Goal: Task Accomplishment & Management: Manage account settings

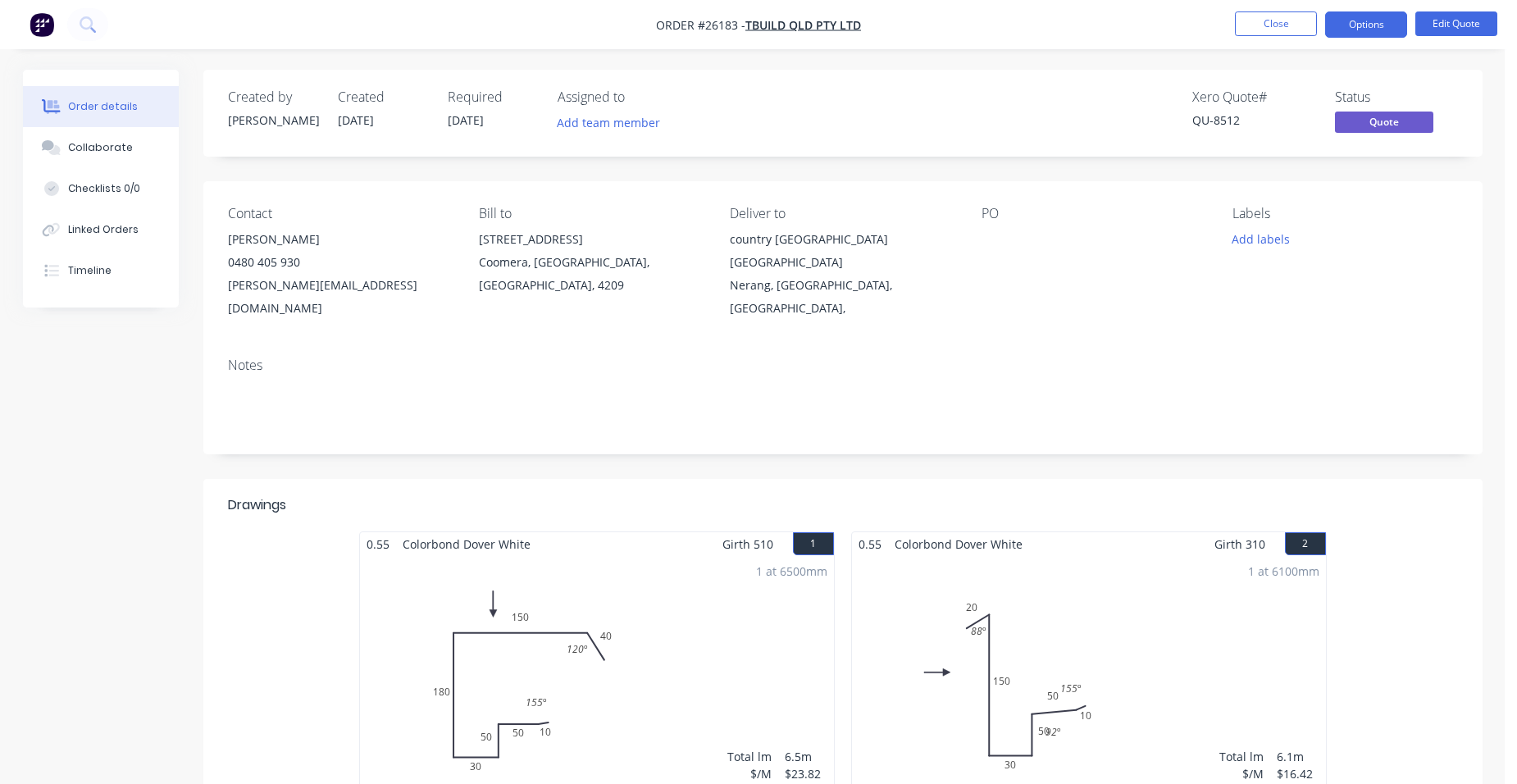
scroll to position [1229, 0]
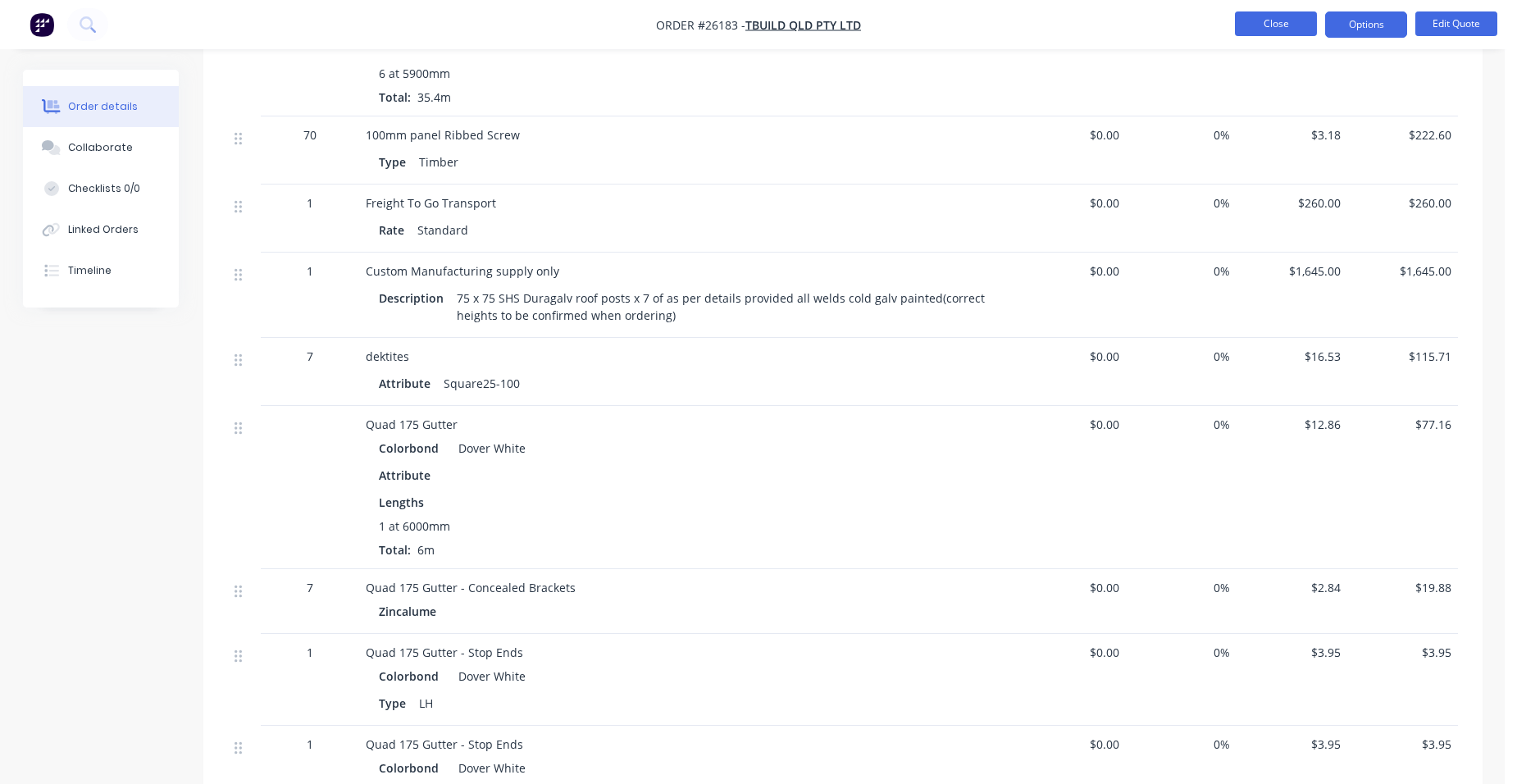
click at [1280, 16] on button "Close" at bounding box center [1276, 23] width 82 height 24
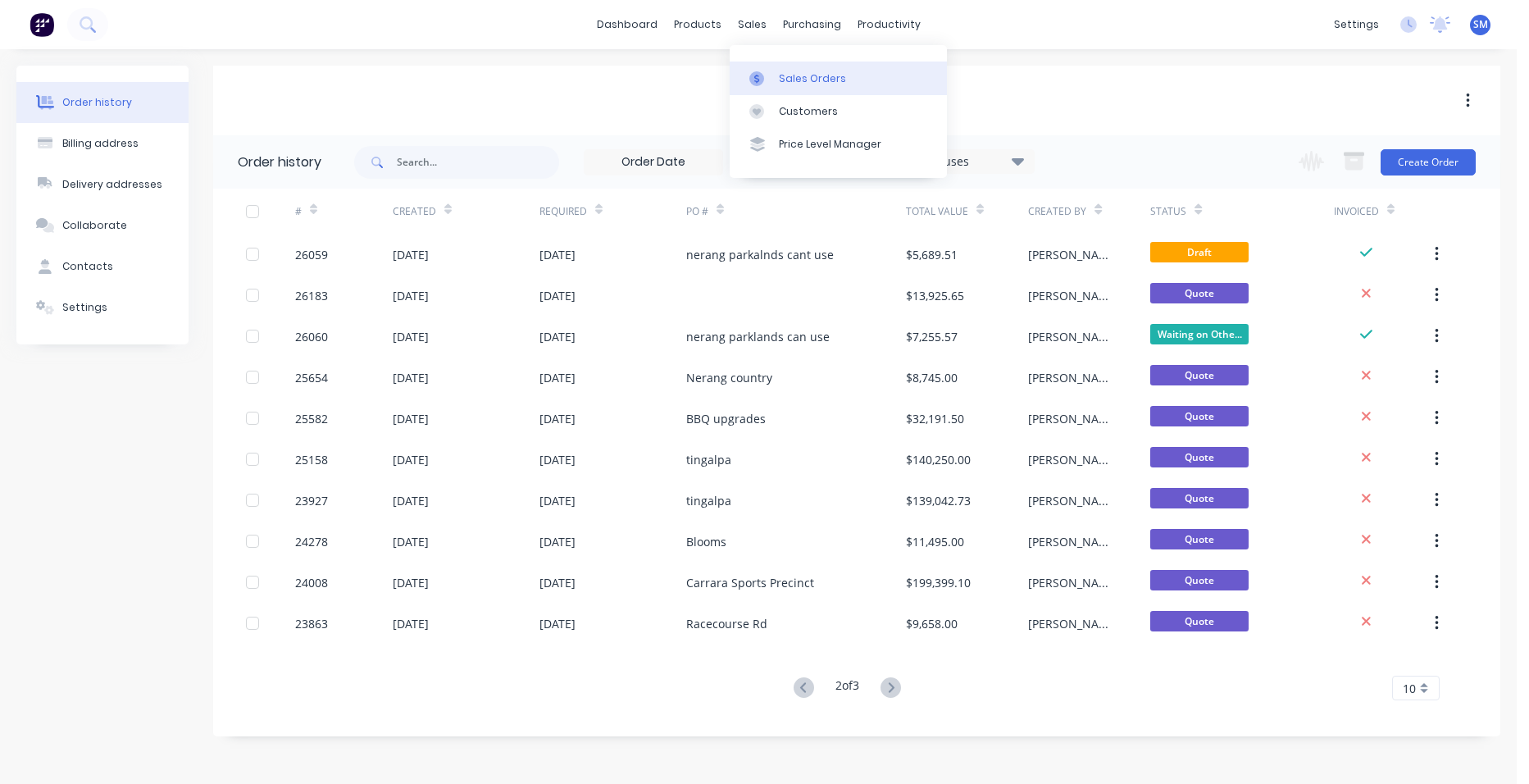
click at [791, 80] on div "Sales Orders" at bounding box center [812, 79] width 67 height 15
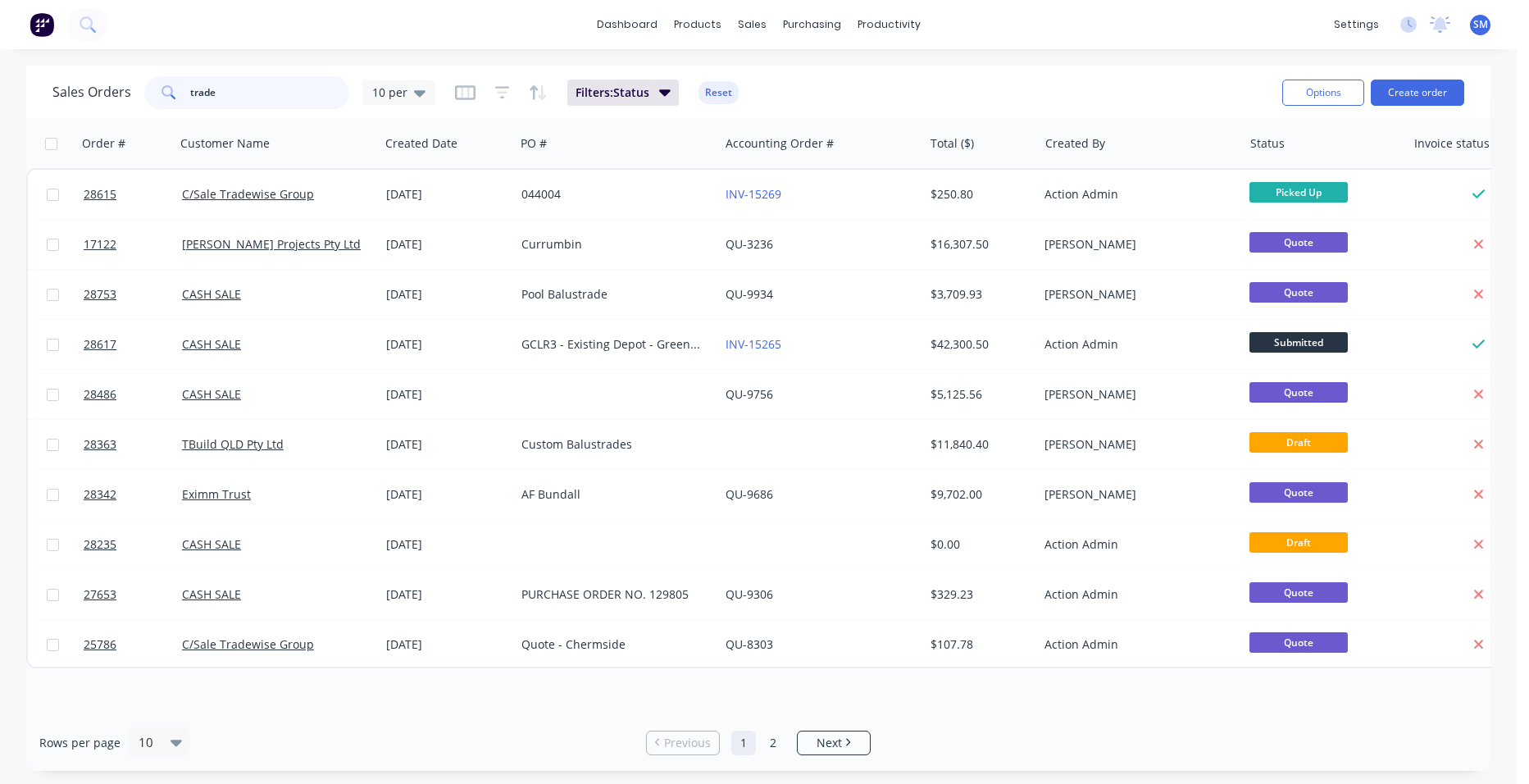
drag, startPoint x: 197, startPoint y: 93, endPoint x: 73, endPoint y: 106, distance: 124.7
click at [162, 98] on div "trade" at bounding box center [246, 92] width 205 height 33
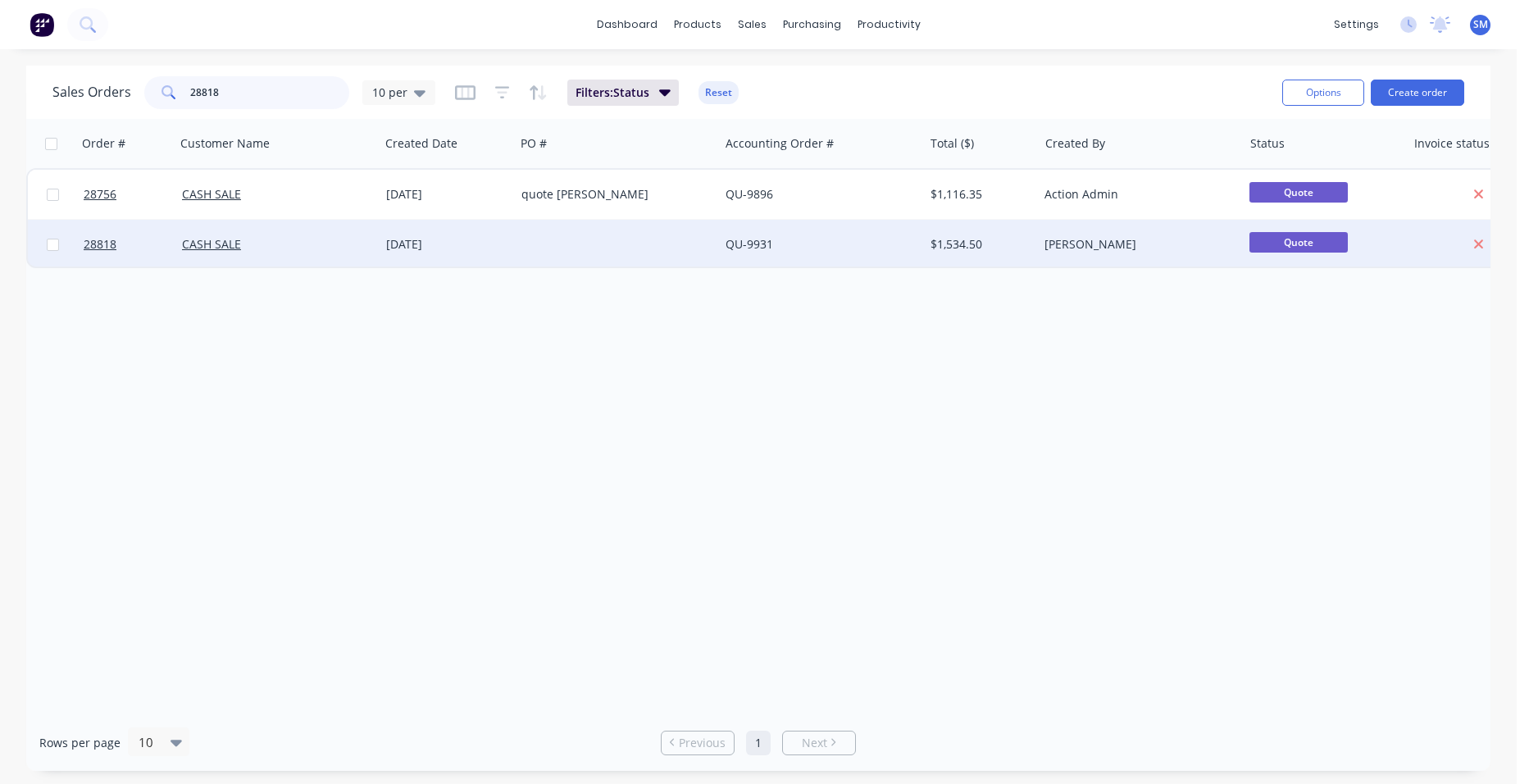
type input "28818"
click at [554, 245] on div at bounding box center [617, 244] width 204 height 49
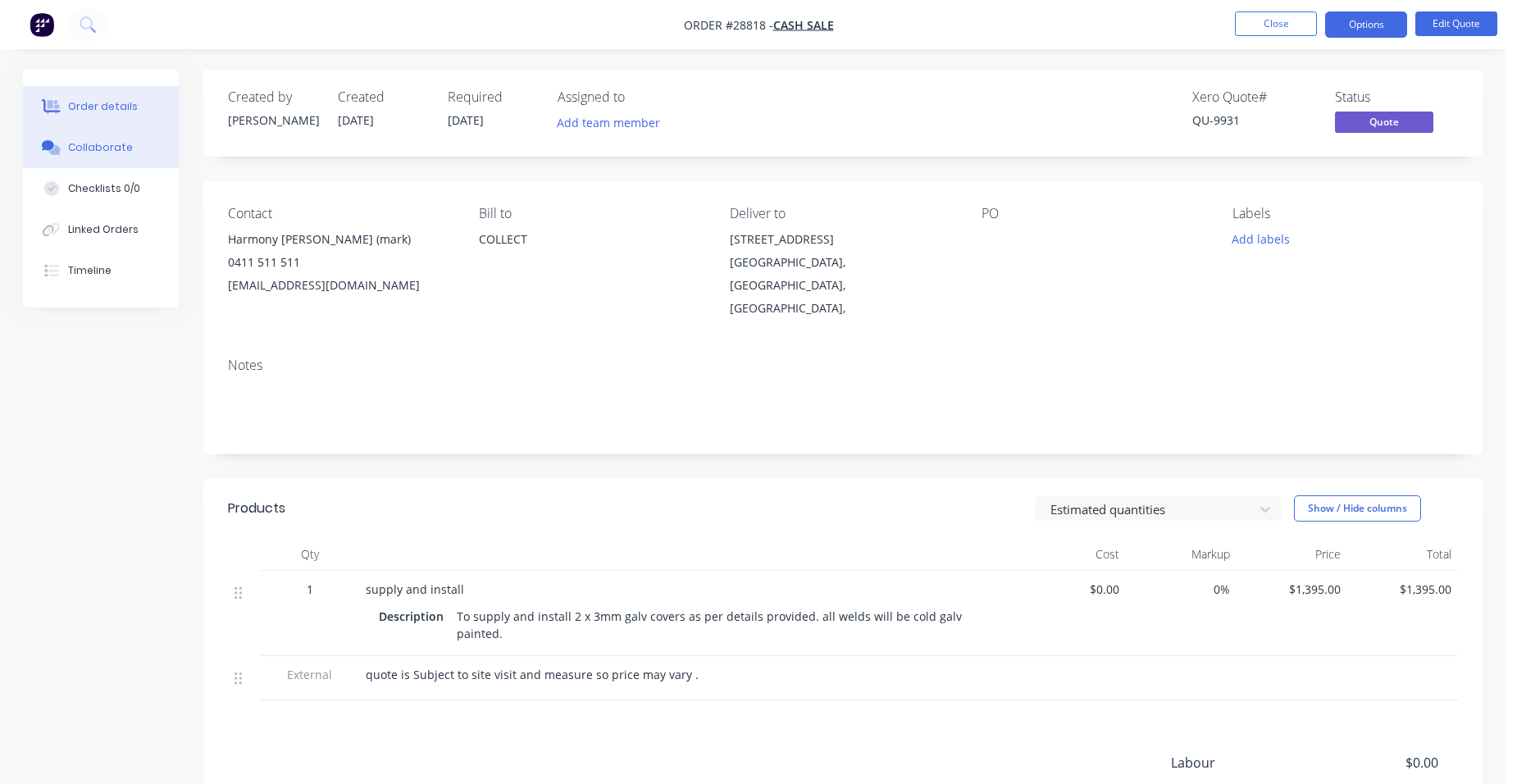
click at [105, 143] on div "Collaborate" at bounding box center [100, 148] width 65 height 15
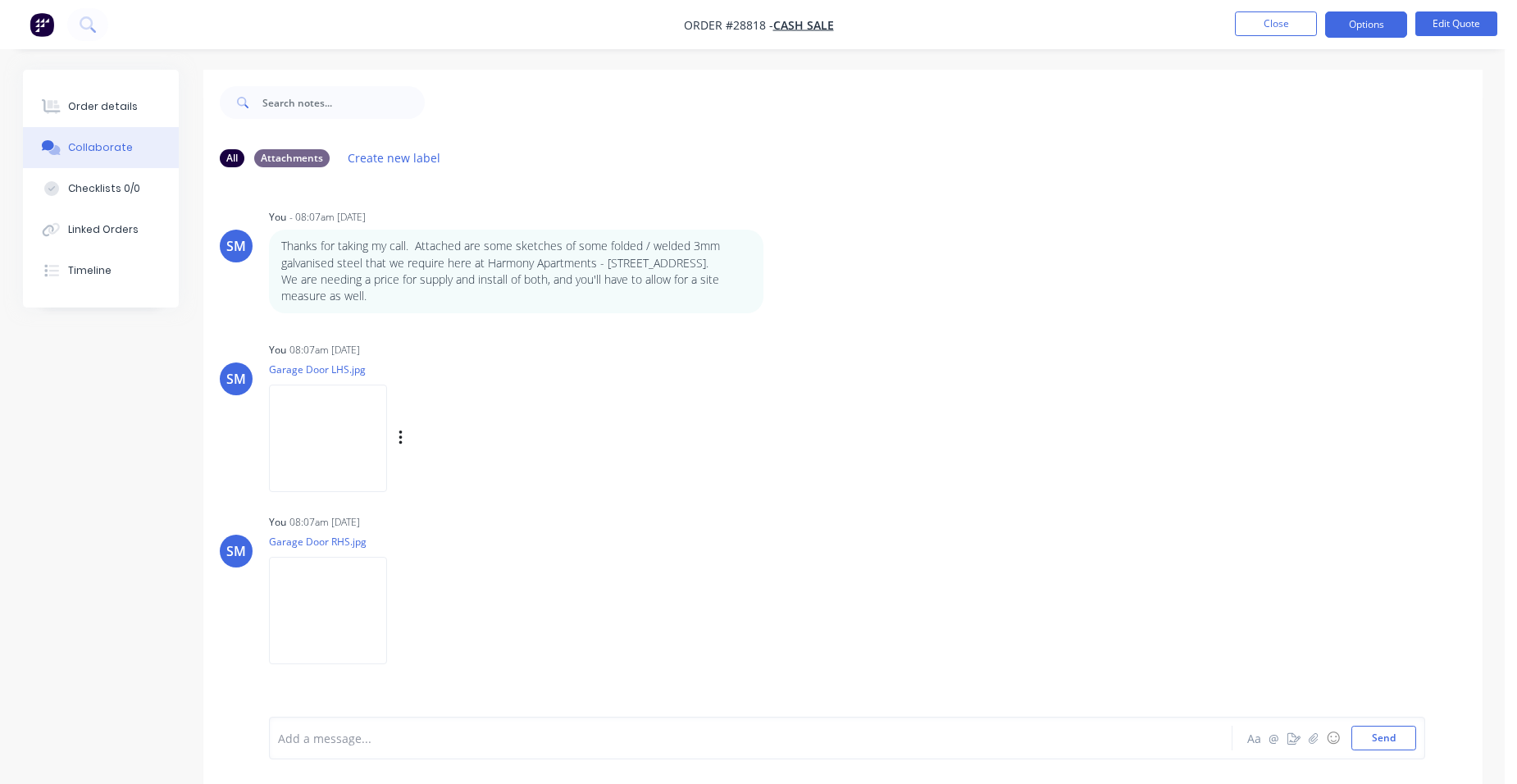
click at [326, 400] on img at bounding box center [327, 437] width 118 height 107
click at [92, 107] on div "Order details" at bounding box center [102, 107] width 70 height 15
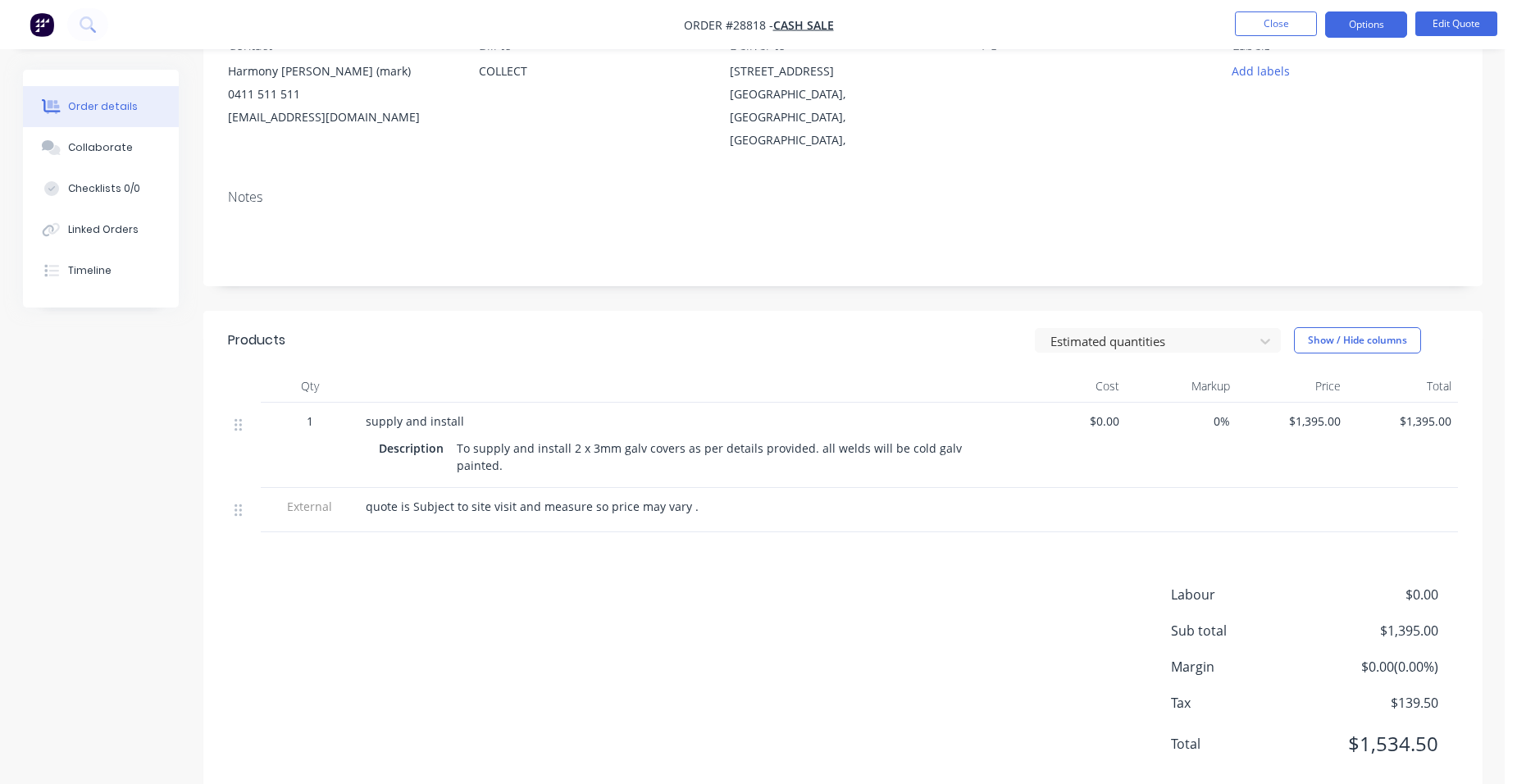
scroll to position [86, 0]
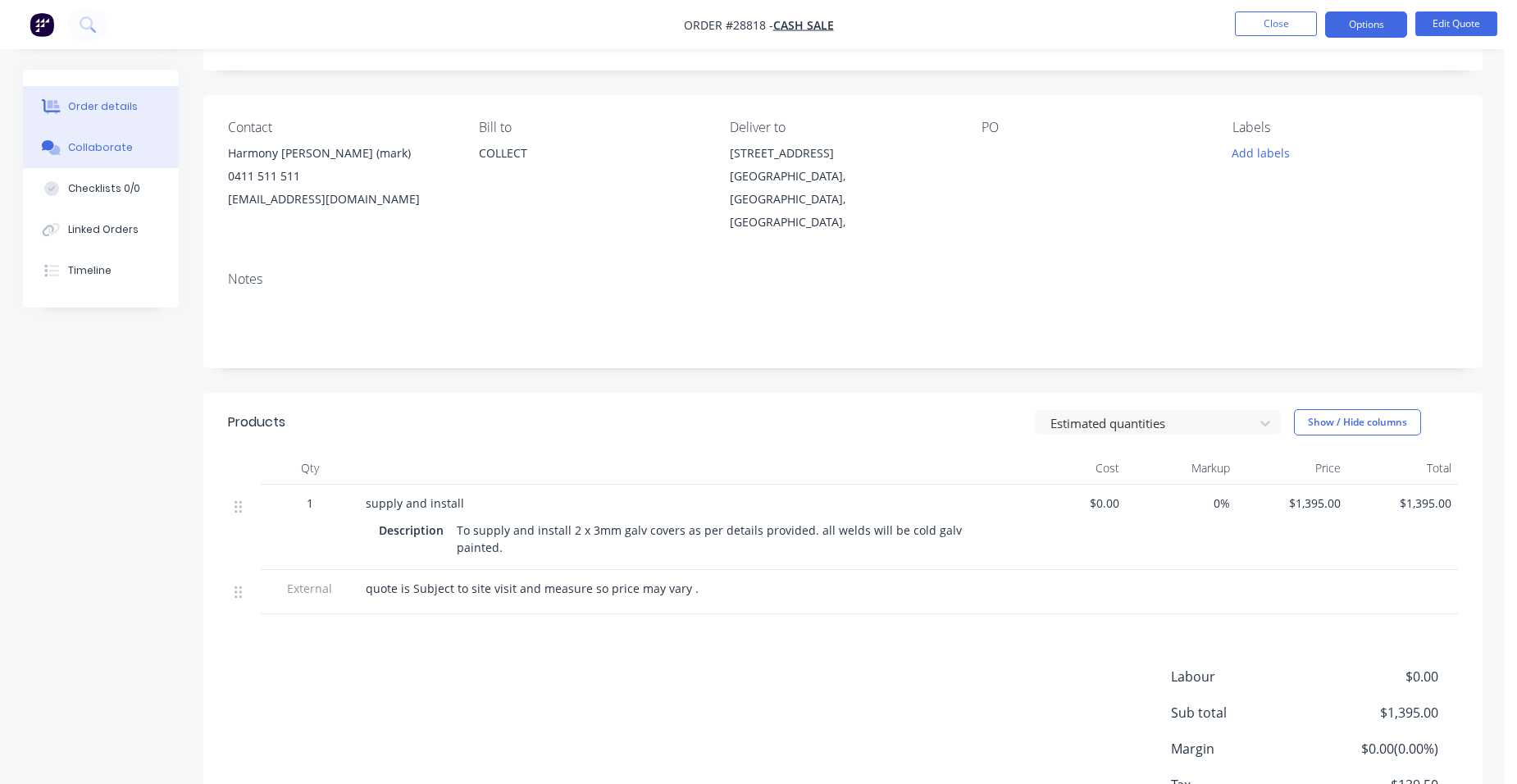
click at [152, 152] on button "Collaborate" at bounding box center [100, 148] width 155 height 41
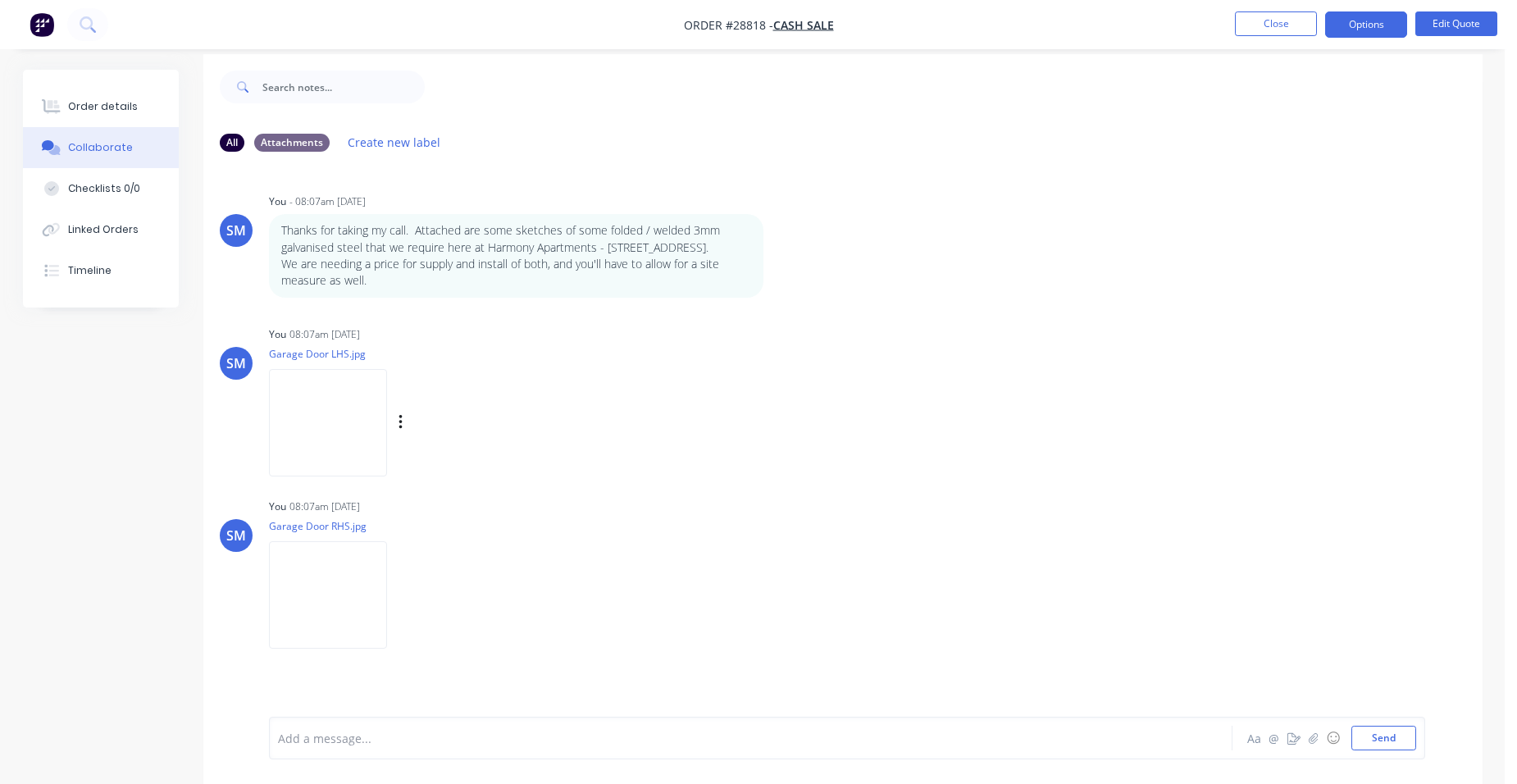
scroll to position [24, 0]
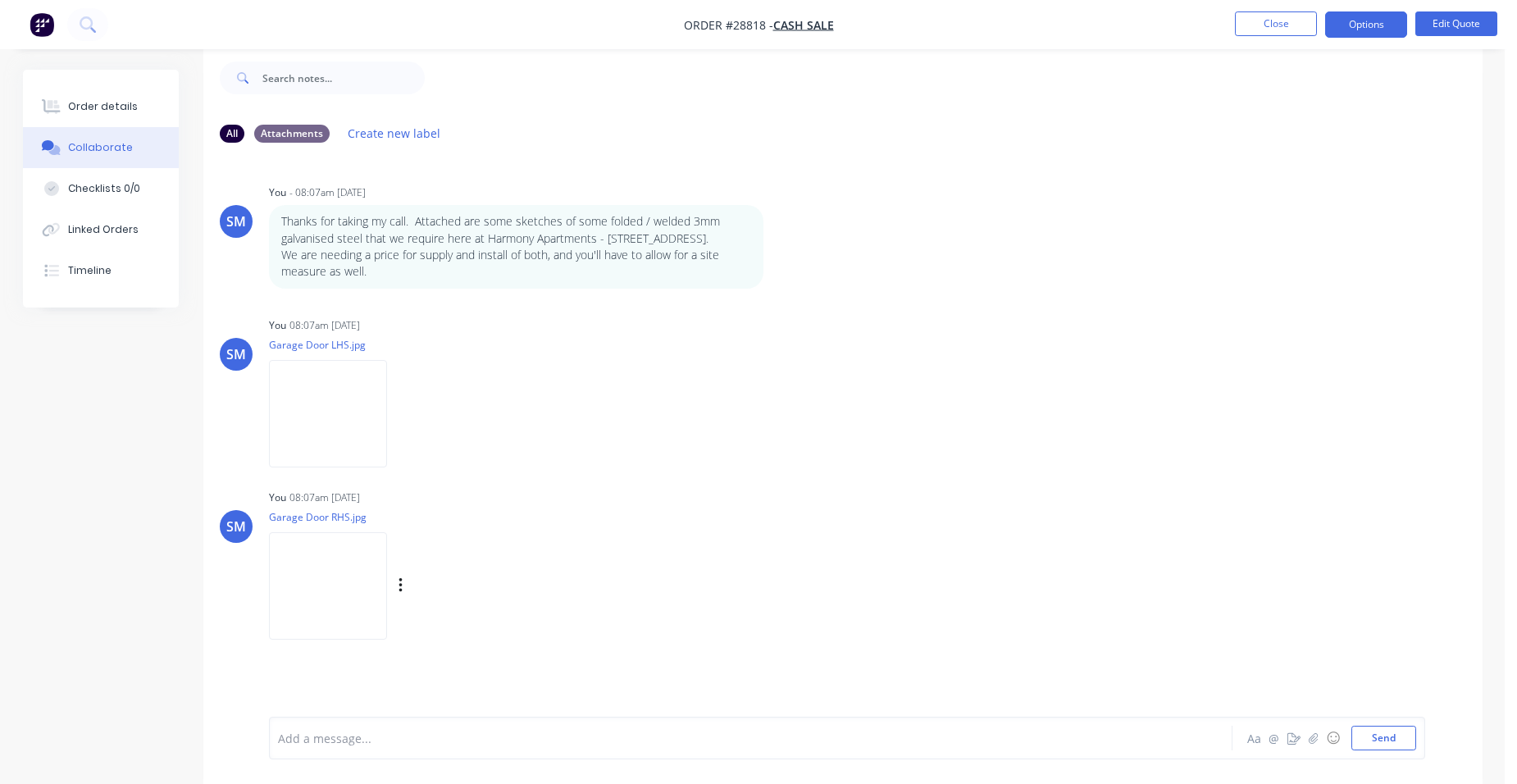
click at [339, 617] on img at bounding box center [327, 585] width 118 height 107
click at [120, 108] on div "Order details" at bounding box center [102, 107] width 70 height 15
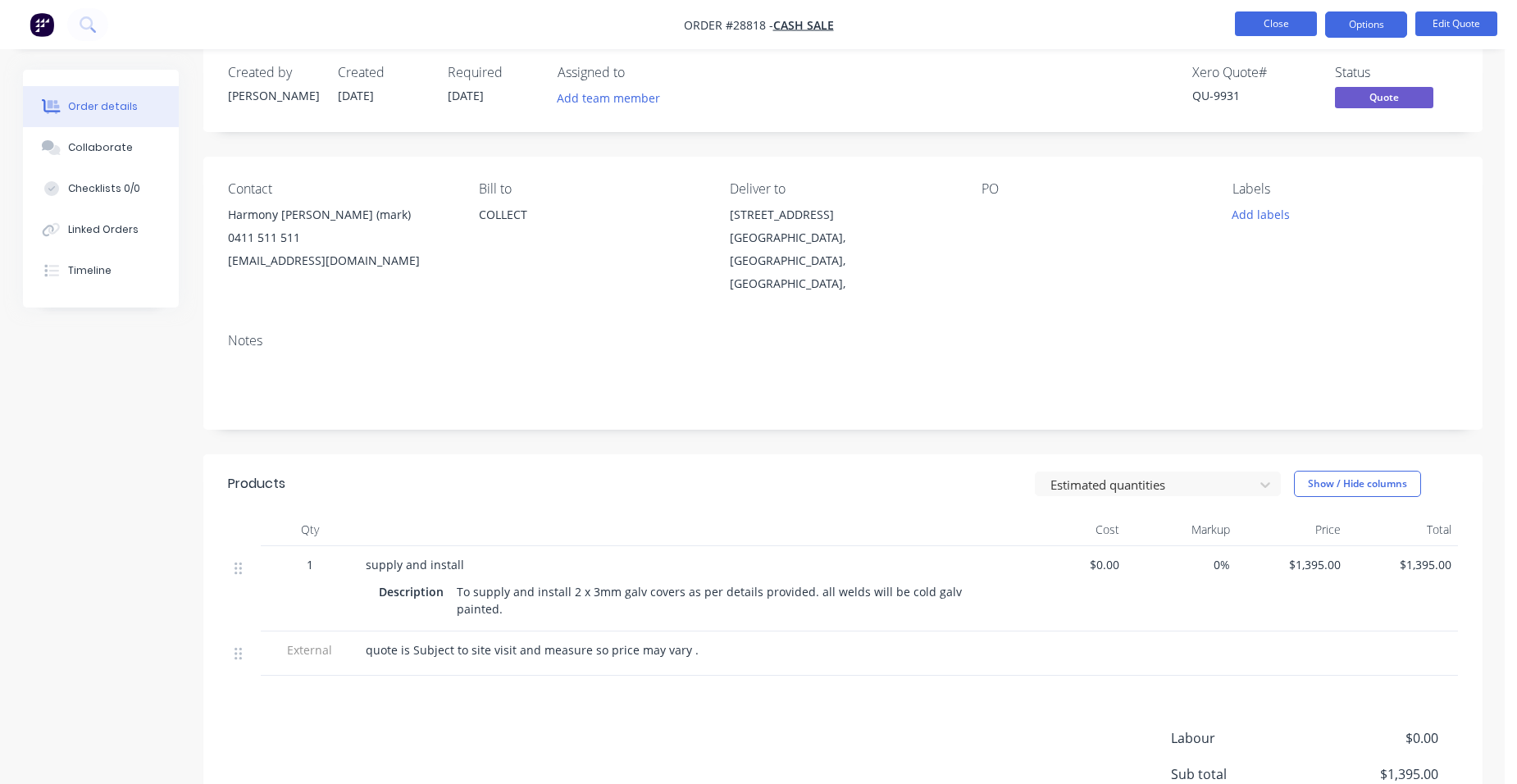
click at [1256, 12] on button "Close" at bounding box center [1276, 23] width 82 height 24
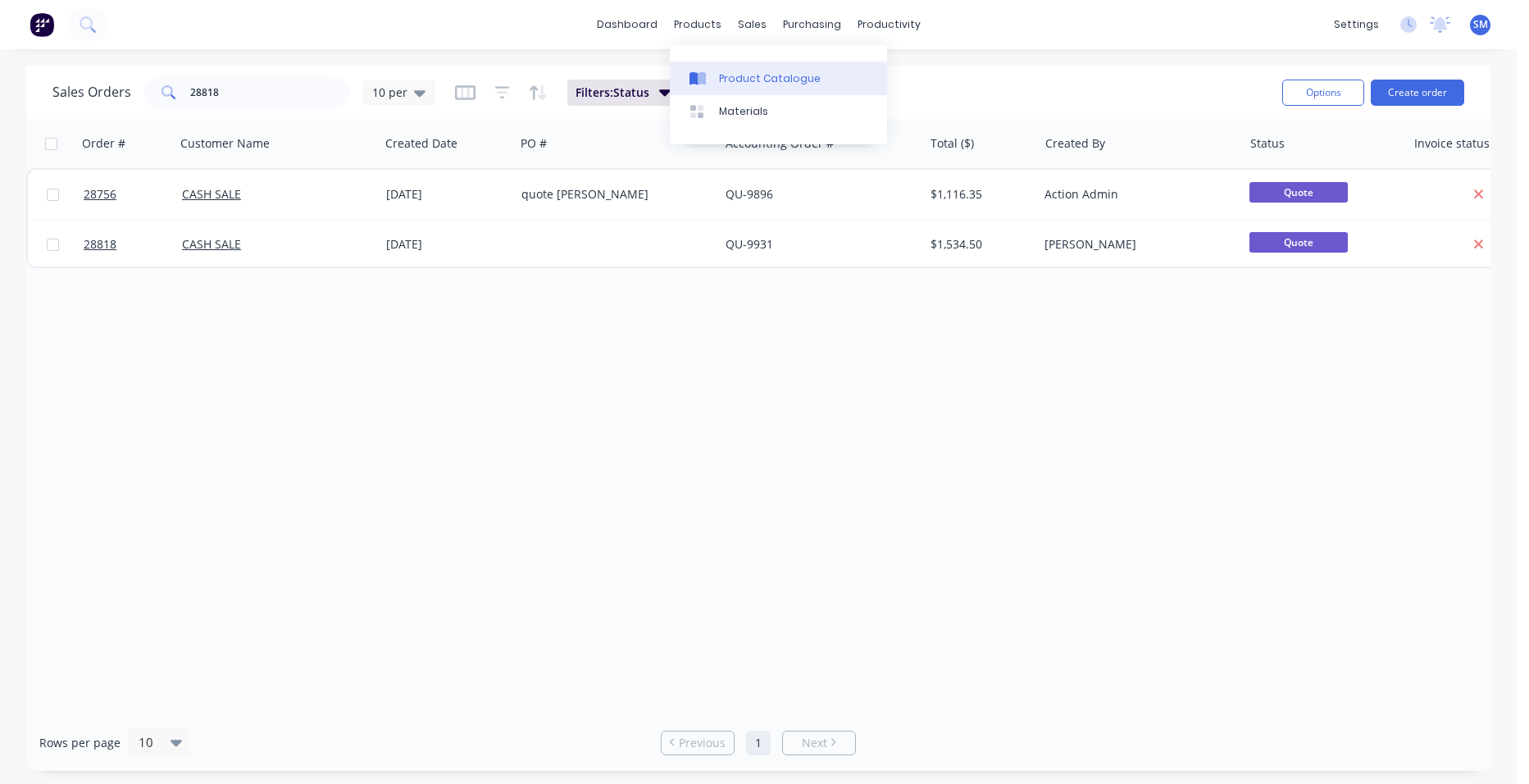
click at [769, 84] on div "Product Catalogue" at bounding box center [769, 79] width 101 height 15
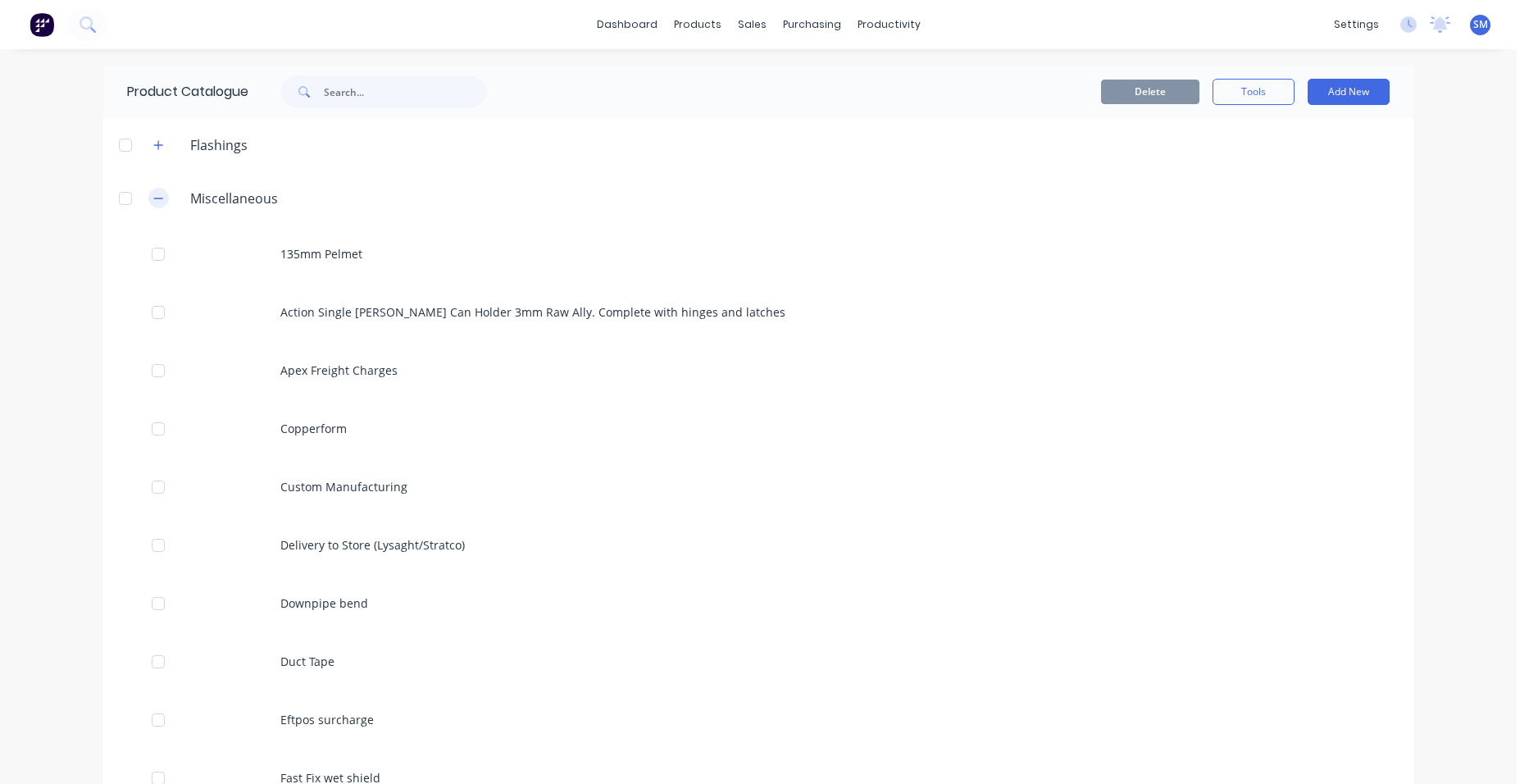
click at [158, 191] on button "button" at bounding box center [159, 198] width 20 height 20
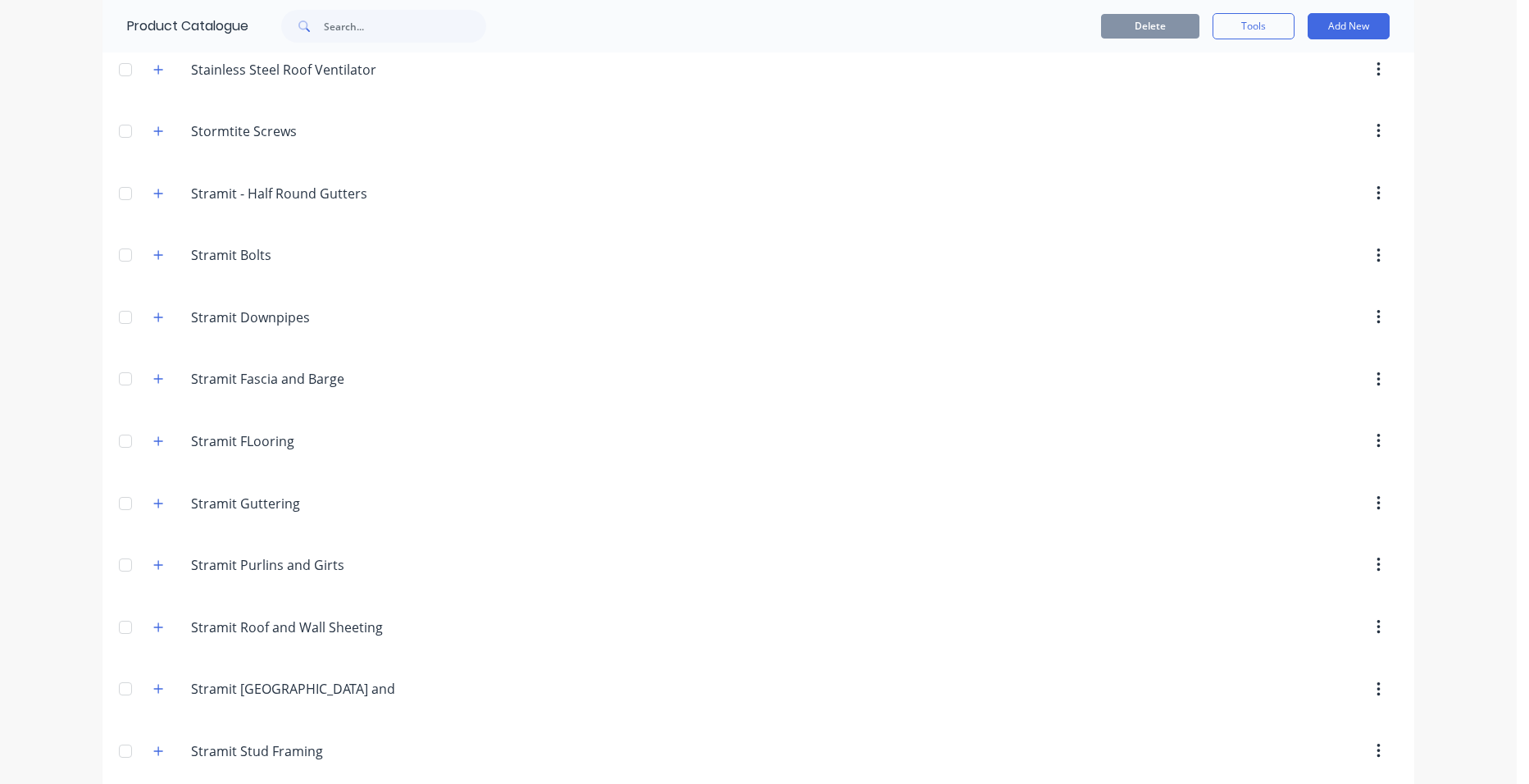
scroll to position [3116, 0]
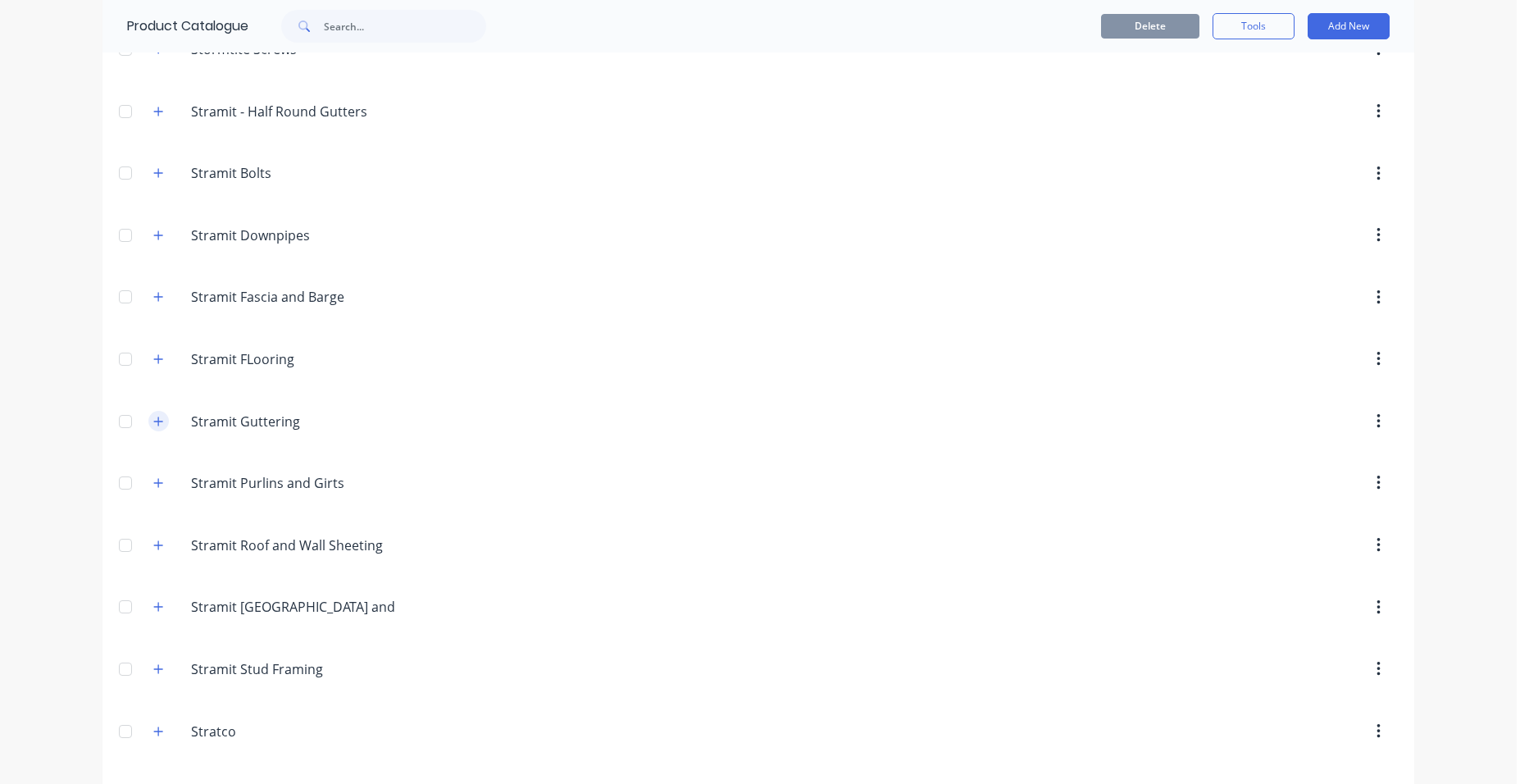
click at [150, 413] on button "button" at bounding box center [159, 421] width 20 height 20
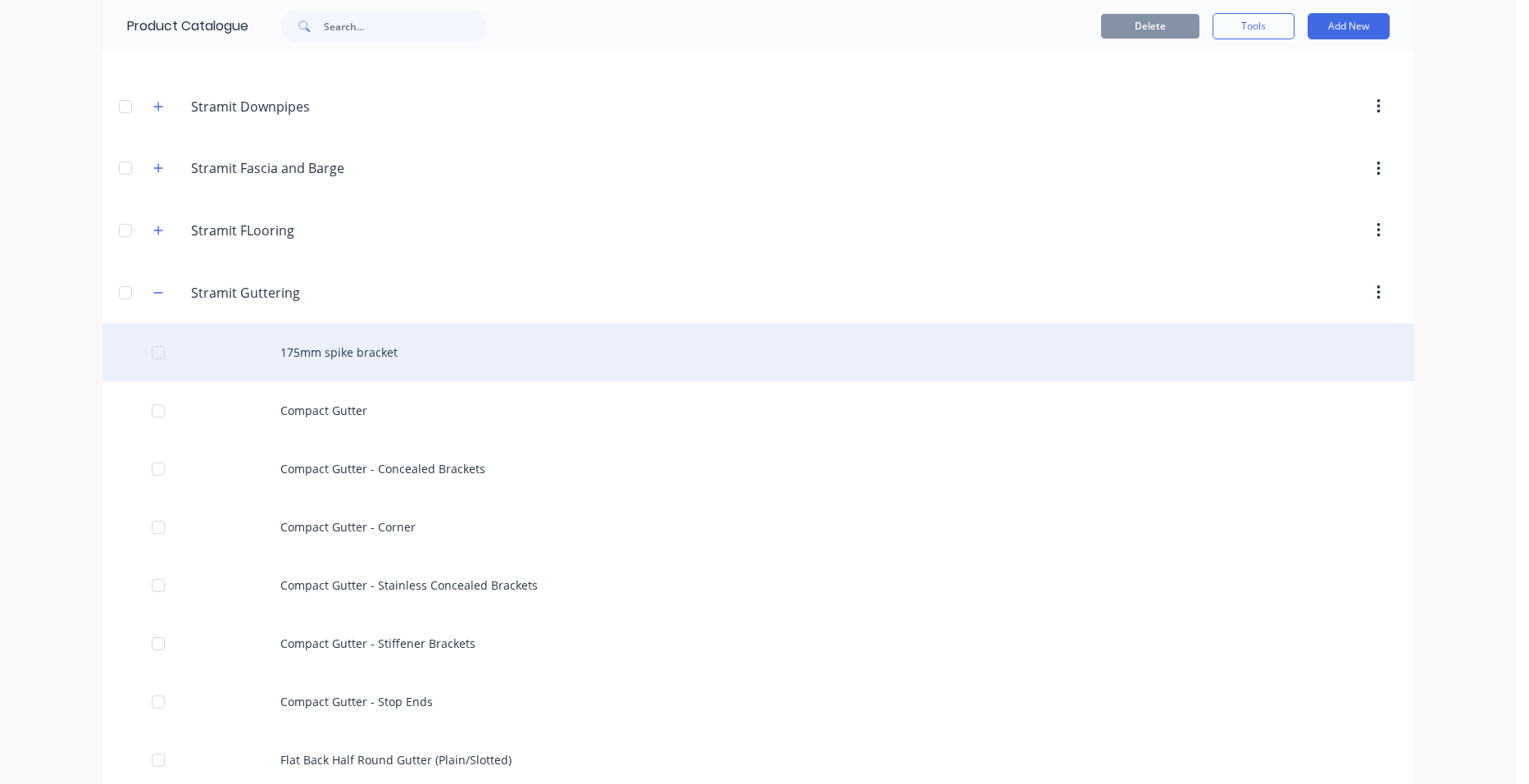
scroll to position [3443, 0]
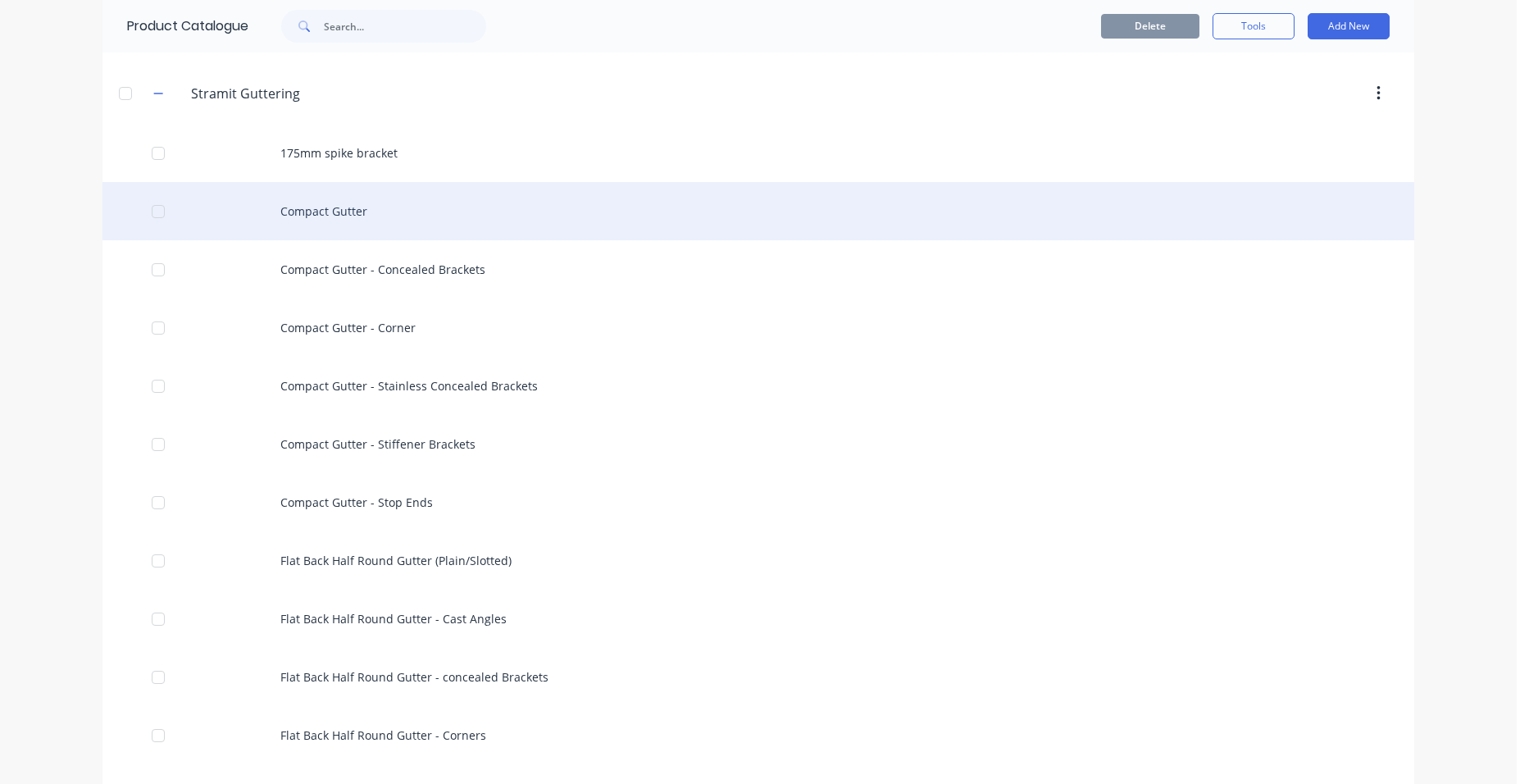
click at [441, 214] on div "Compact Gutter" at bounding box center [758, 211] width 1311 height 59
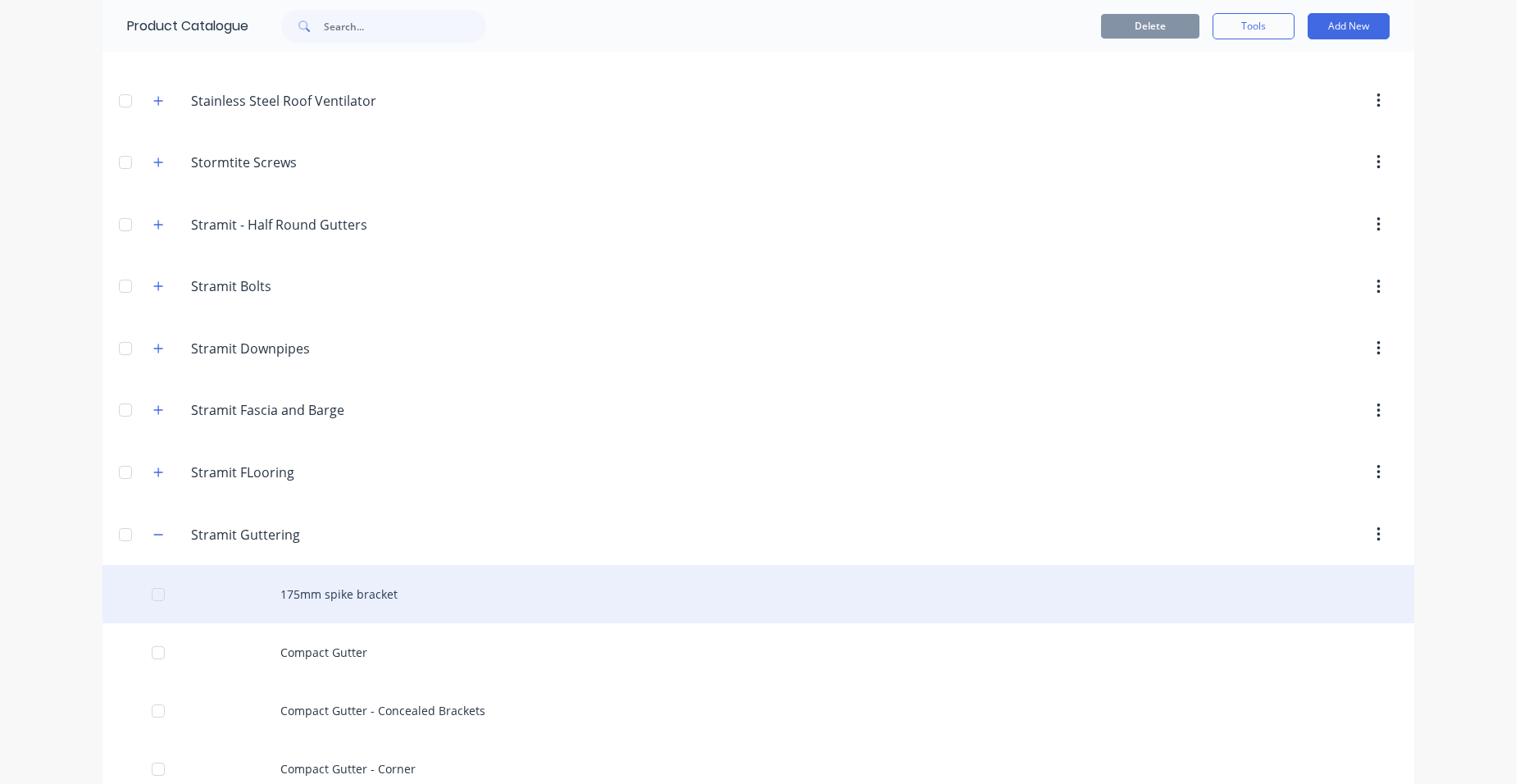
scroll to position [3197, 0]
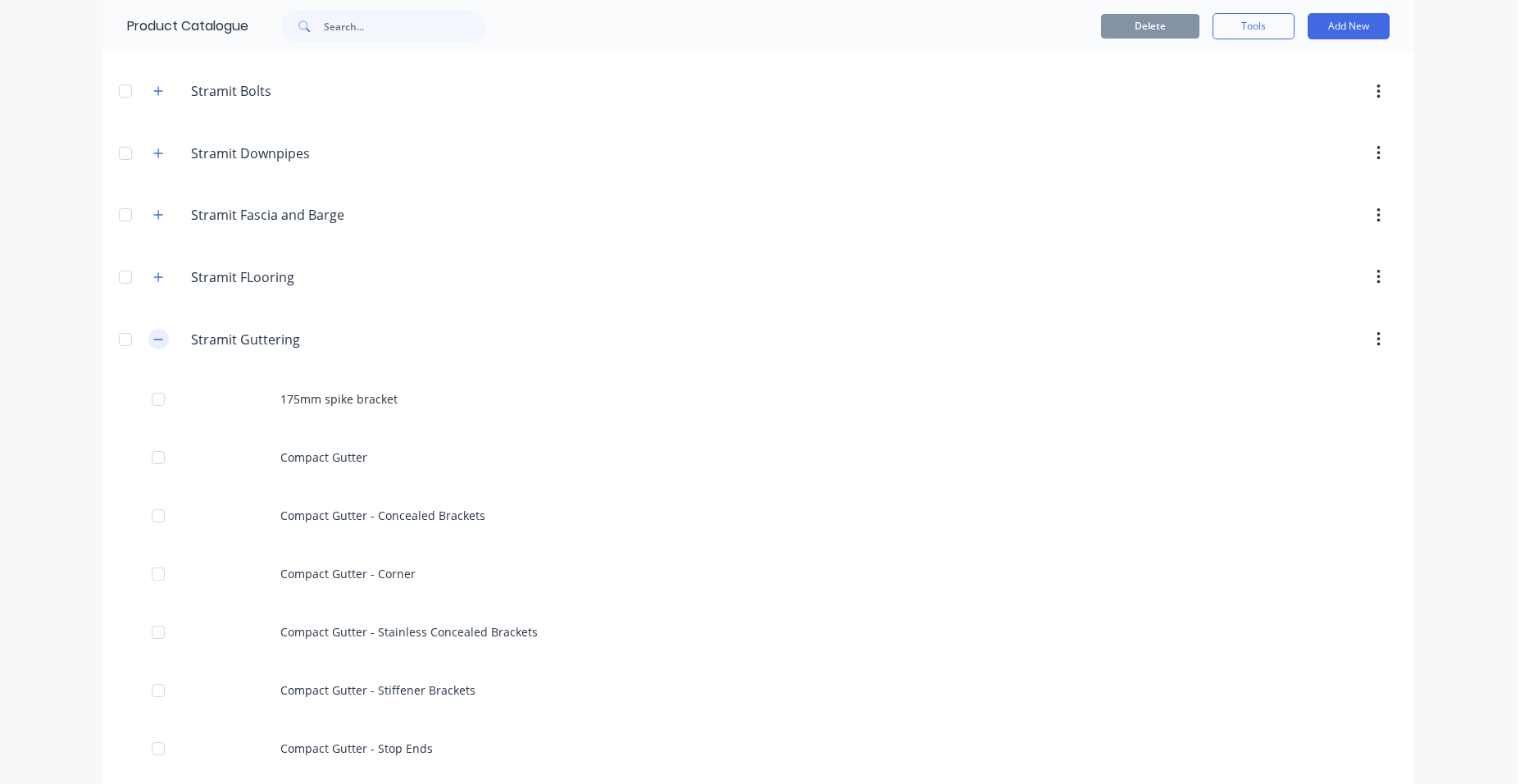
click at [159, 340] on button "button" at bounding box center [159, 339] width 20 height 20
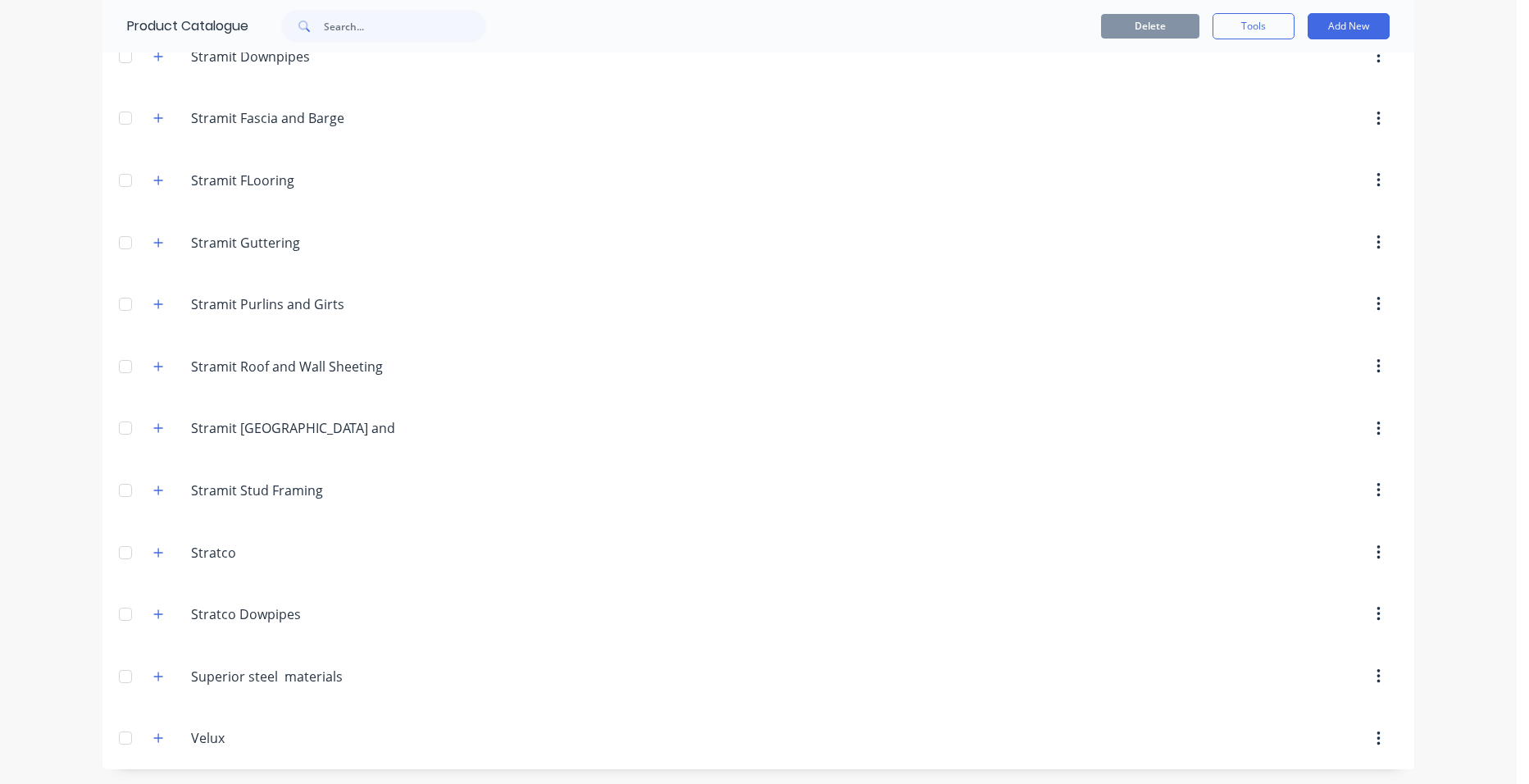
scroll to position [3296, 0]
click at [153, 117] on icon "button" at bounding box center [158, 116] width 10 height 11
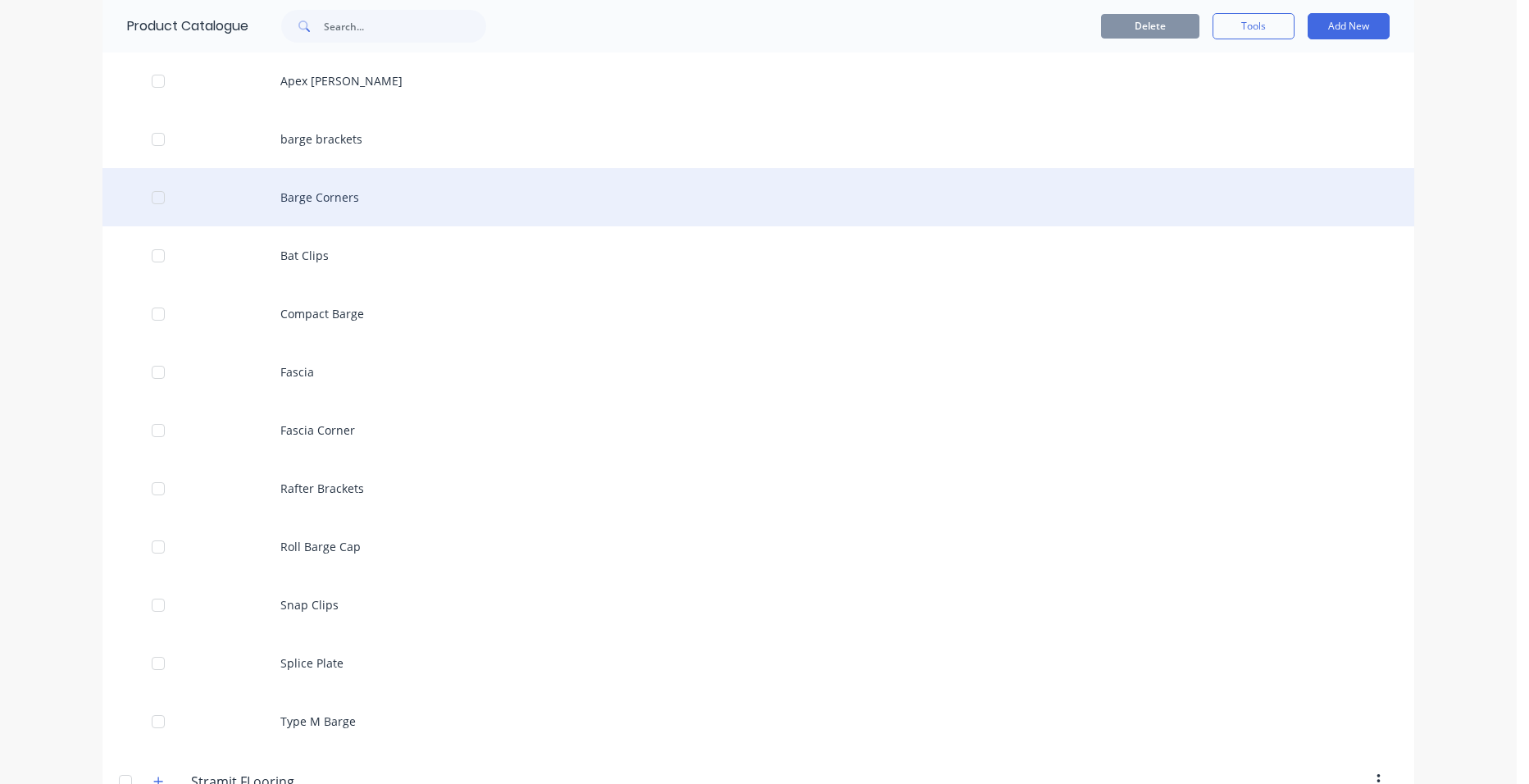
scroll to position [3623, 0]
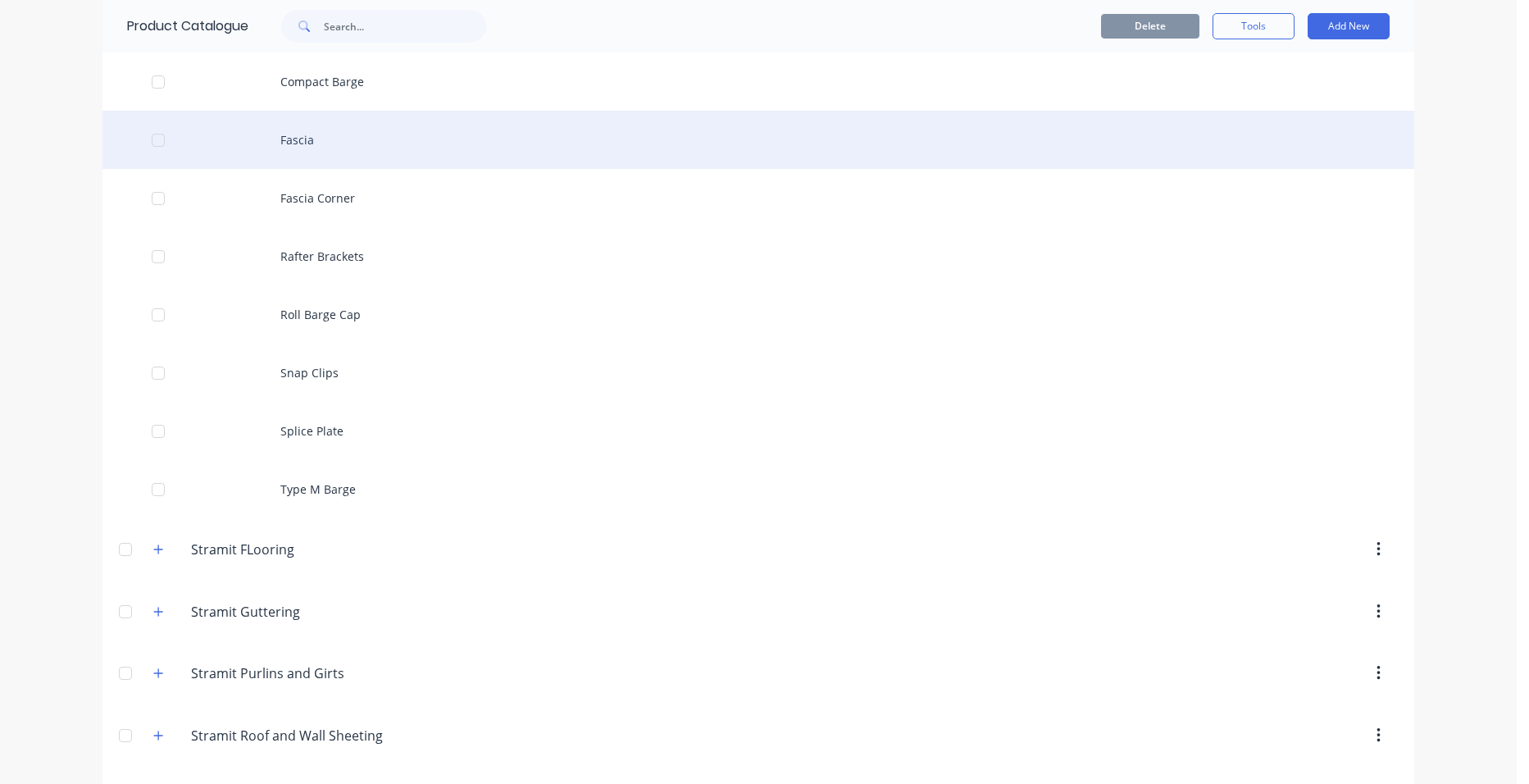
click at [335, 135] on div "Fascia" at bounding box center [758, 140] width 1311 height 59
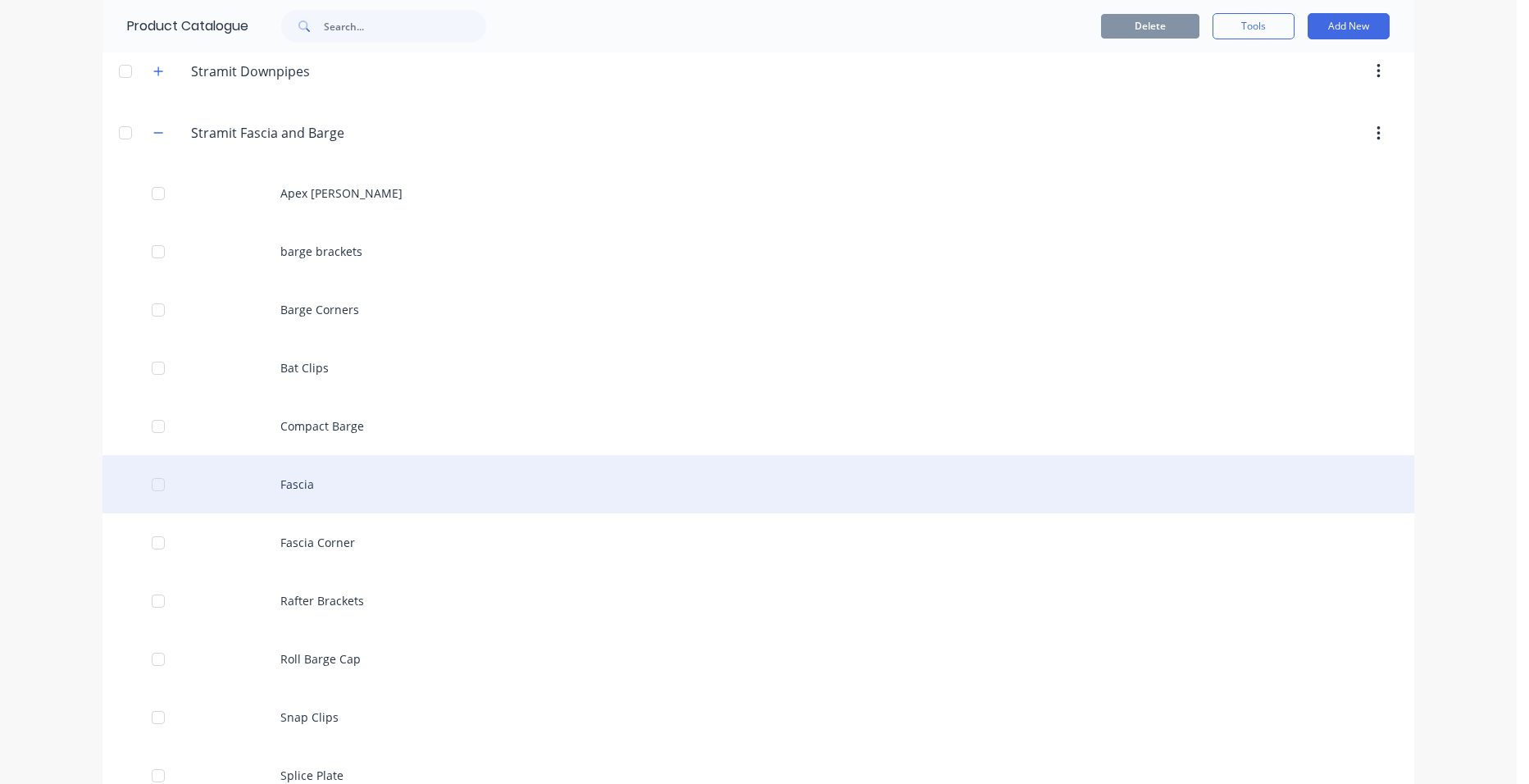
scroll to position [3525, 0]
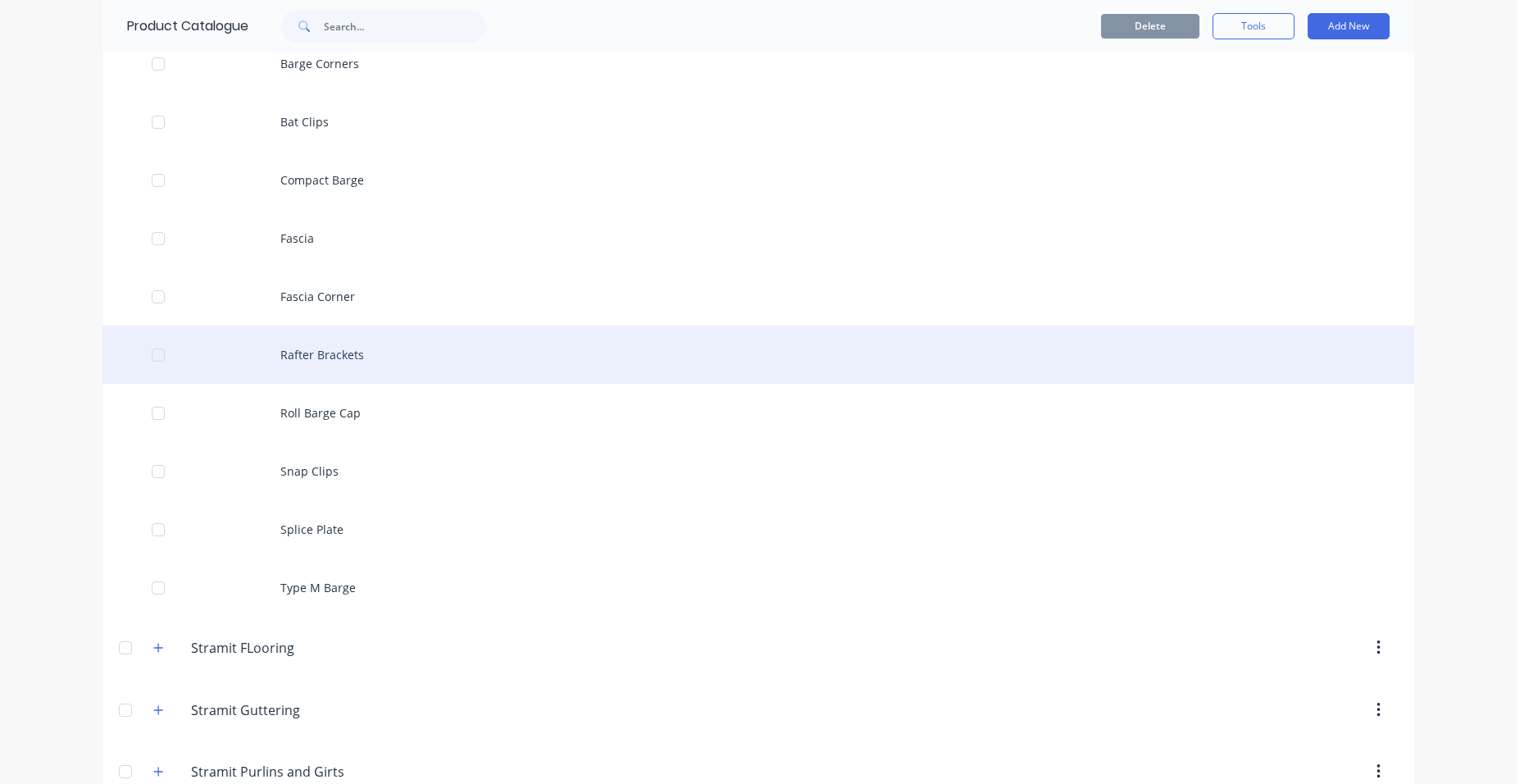
click at [366, 364] on div "Rafter Brackets" at bounding box center [758, 354] width 1311 height 59
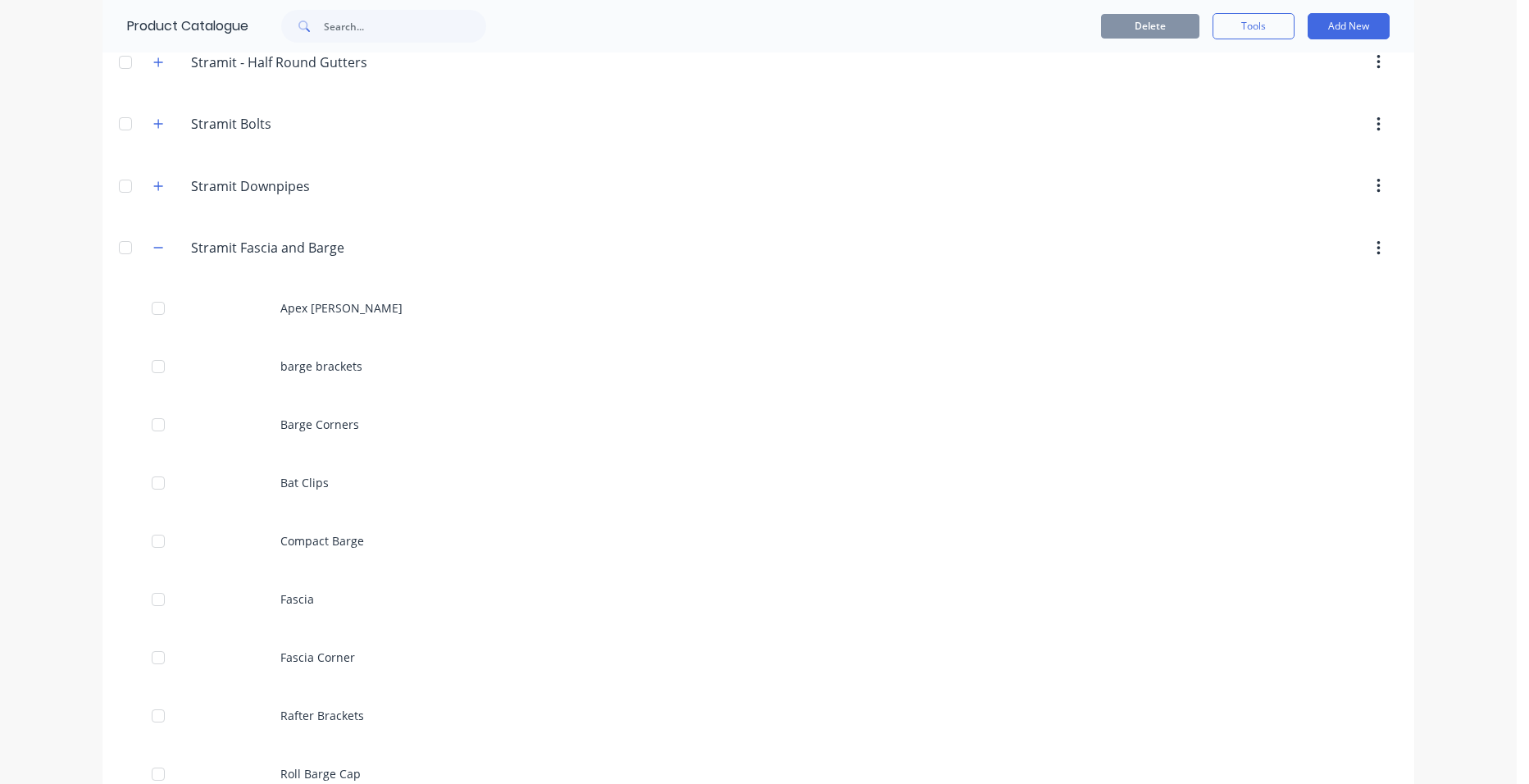
scroll to position [3279, 0]
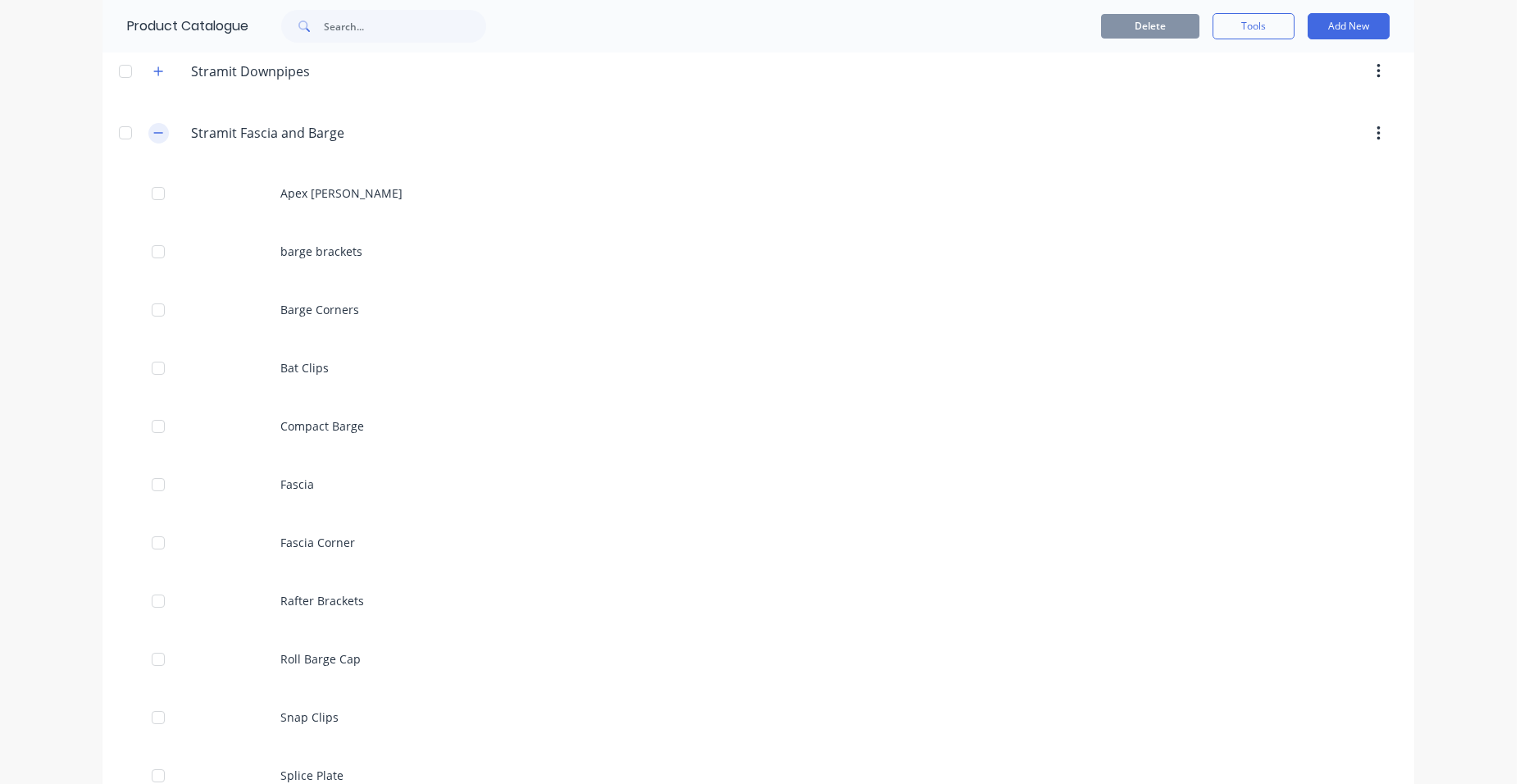
click at [149, 128] on button "button" at bounding box center [159, 133] width 20 height 20
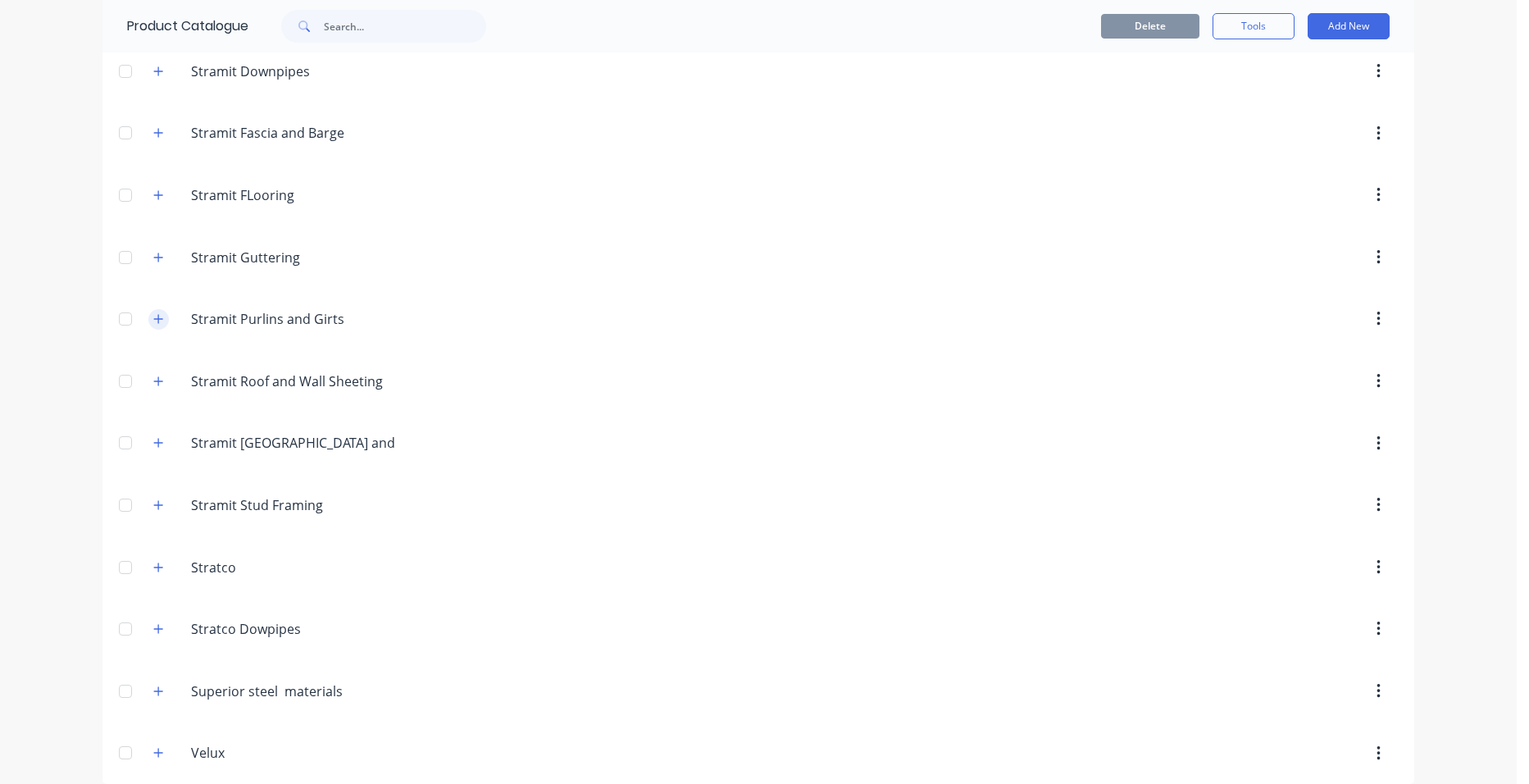
click at [155, 323] on icon "button" at bounding box center [158, 319] width 10 height 11
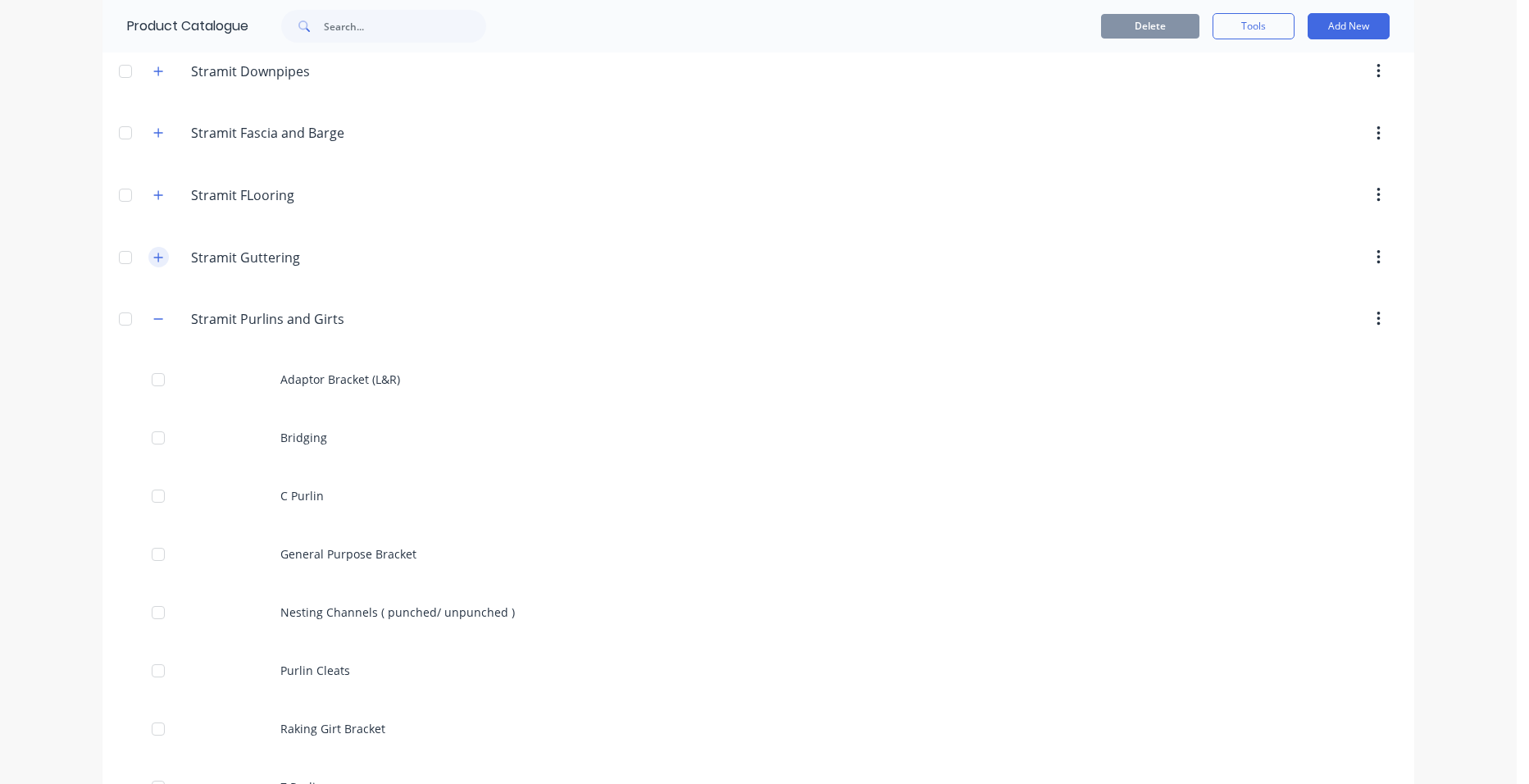
click at [154, 258] on icon "button" at bounding box center [159, 258] width 9 height 9
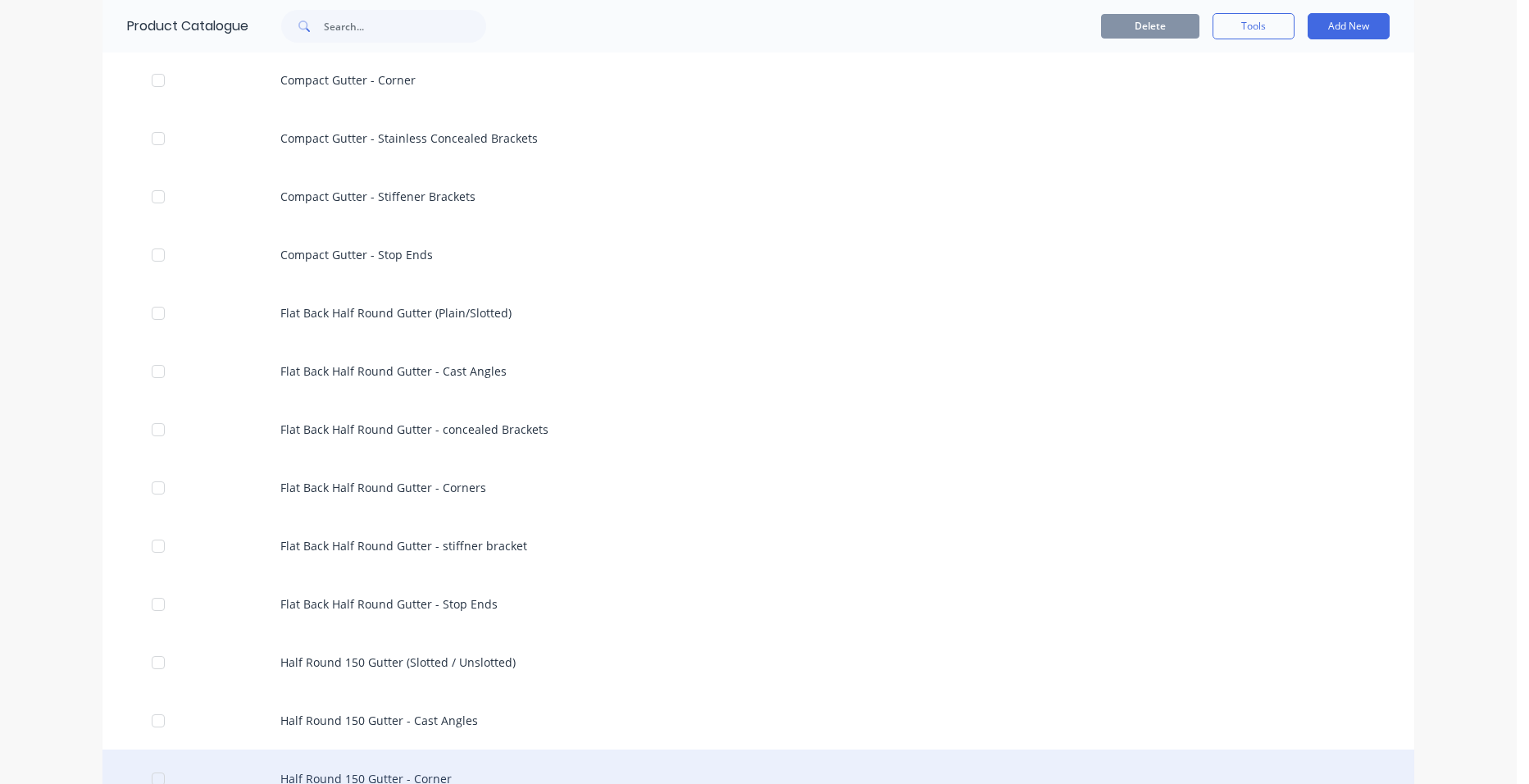
scroll to position [3689, 0]
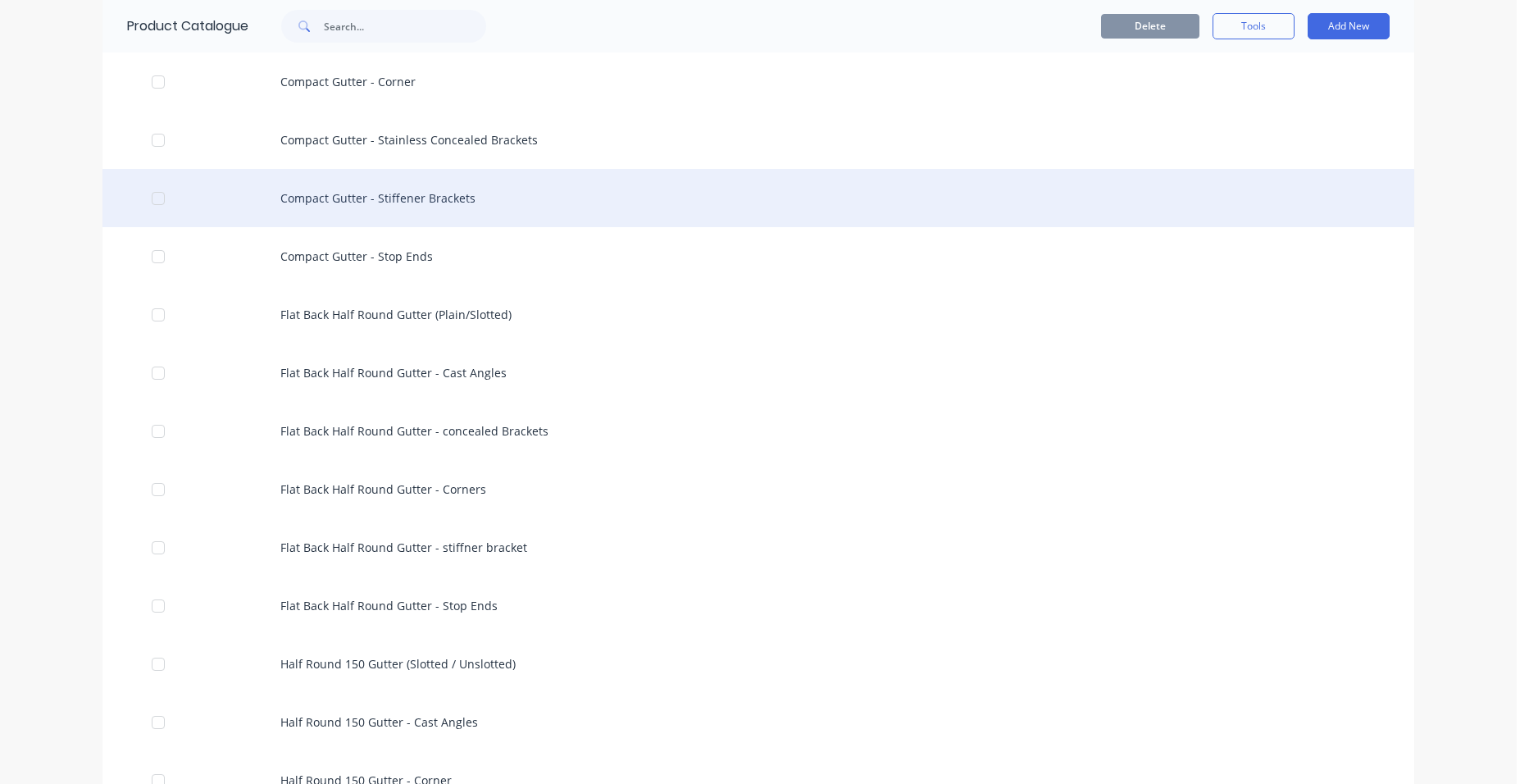
click at [479, 197] on div "Compact Gutter - Stiffener Brackets" at bounding box center [758, 198] width 1311 height 59
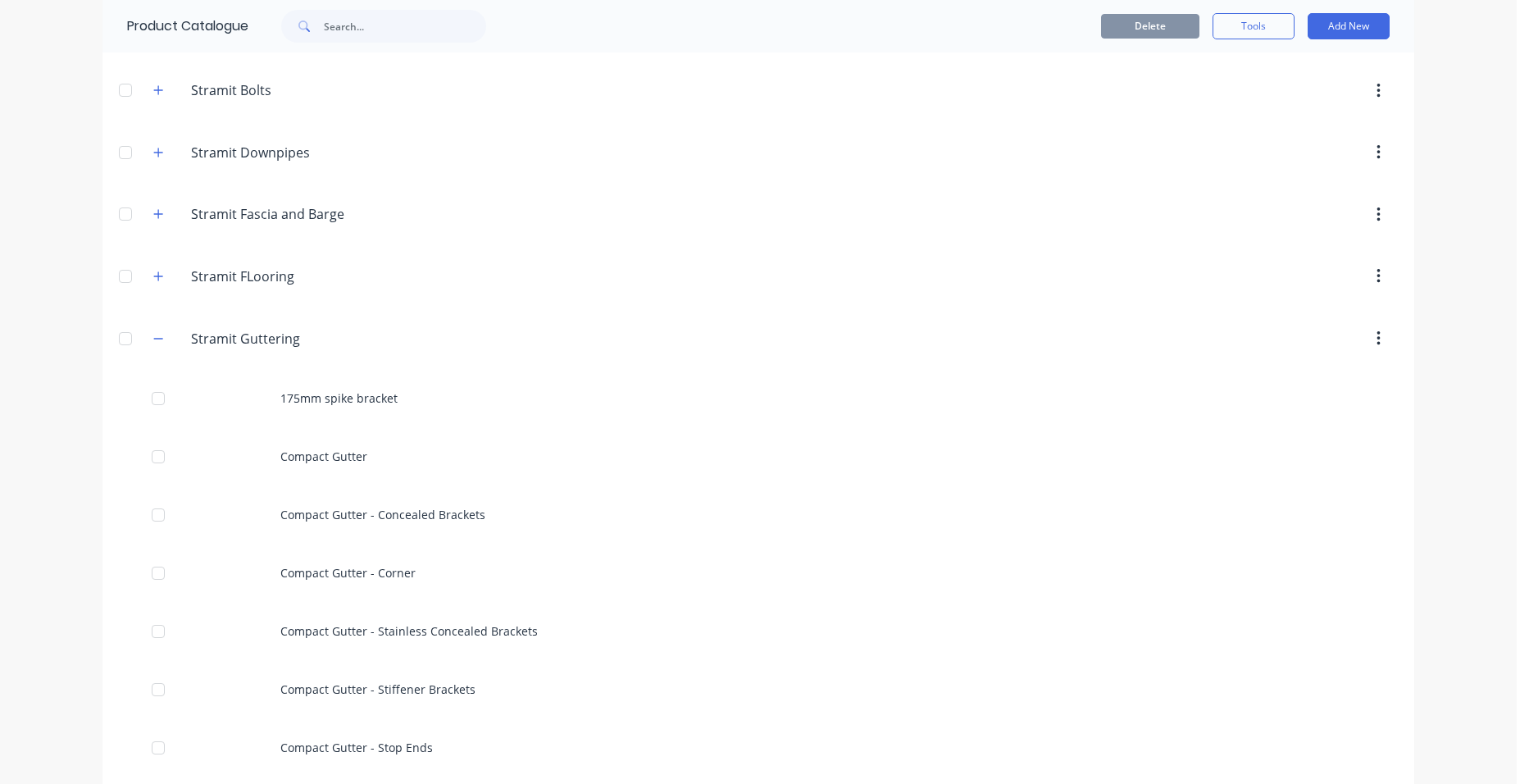
scroll to position [3197, 0]
click at [153, 339] on icon "button" at bounding box center [158, 339] width 10 height 11
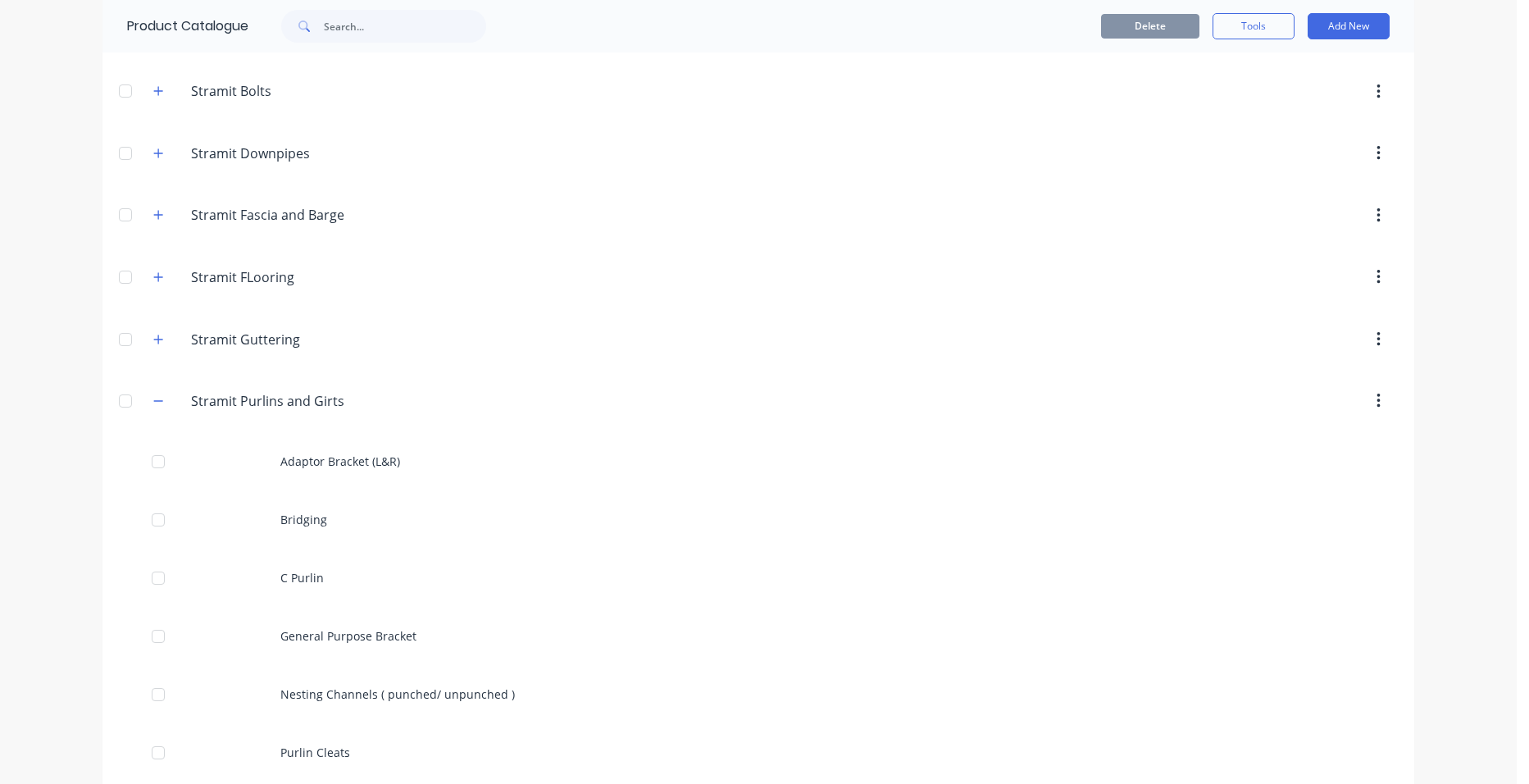
drag, startPoint x: 153, startPoint y: 214, endPoint x: 161, endPoint y: 226, distance: 14.4
click at [154, 215] on icon "button" at bounding box center [159, 216] width 9 height 9
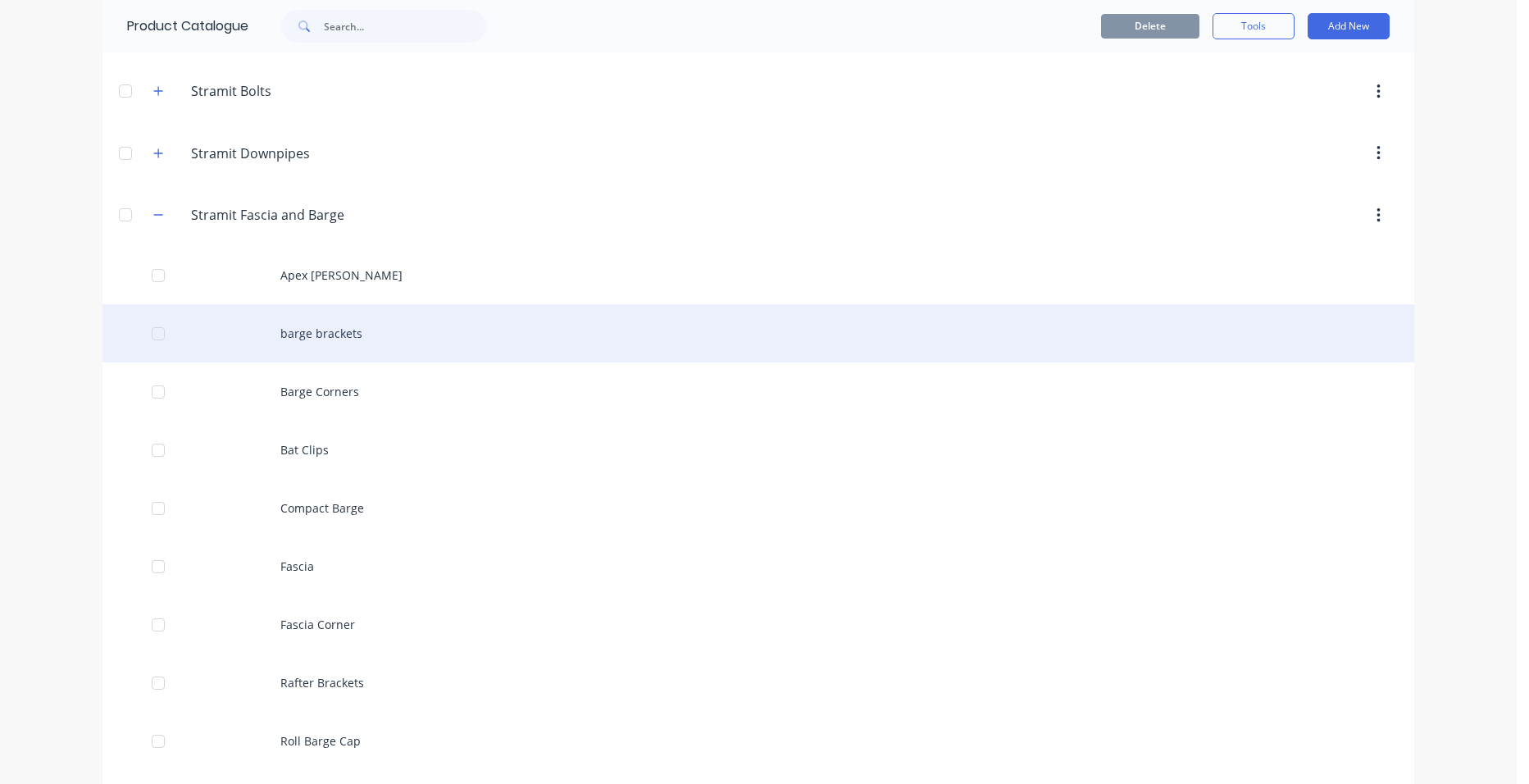
scroll to position [3525, 0]
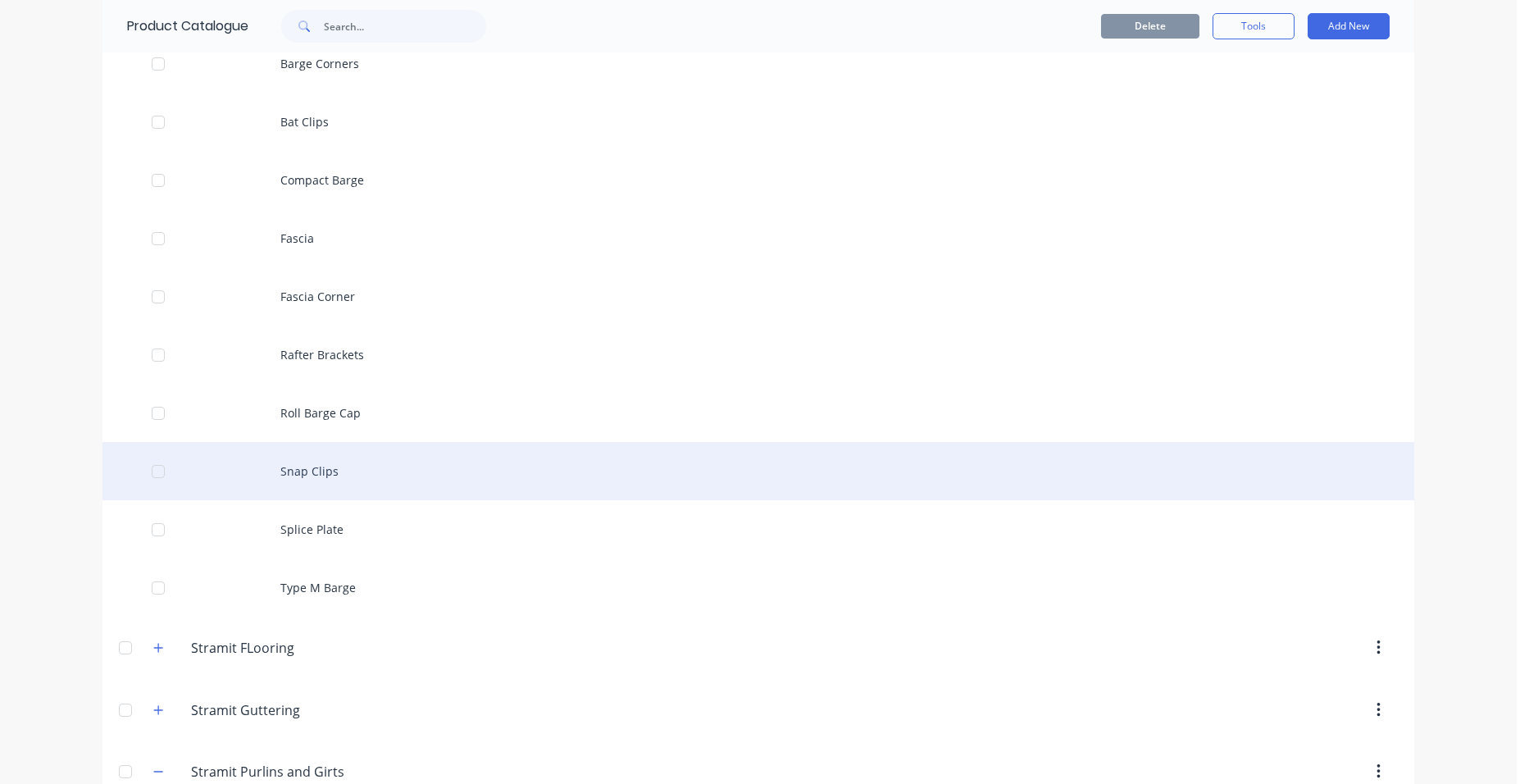
click at [368, 464] on div "Snap Clips" at bounding box center [758, 471] width 1311 height 59
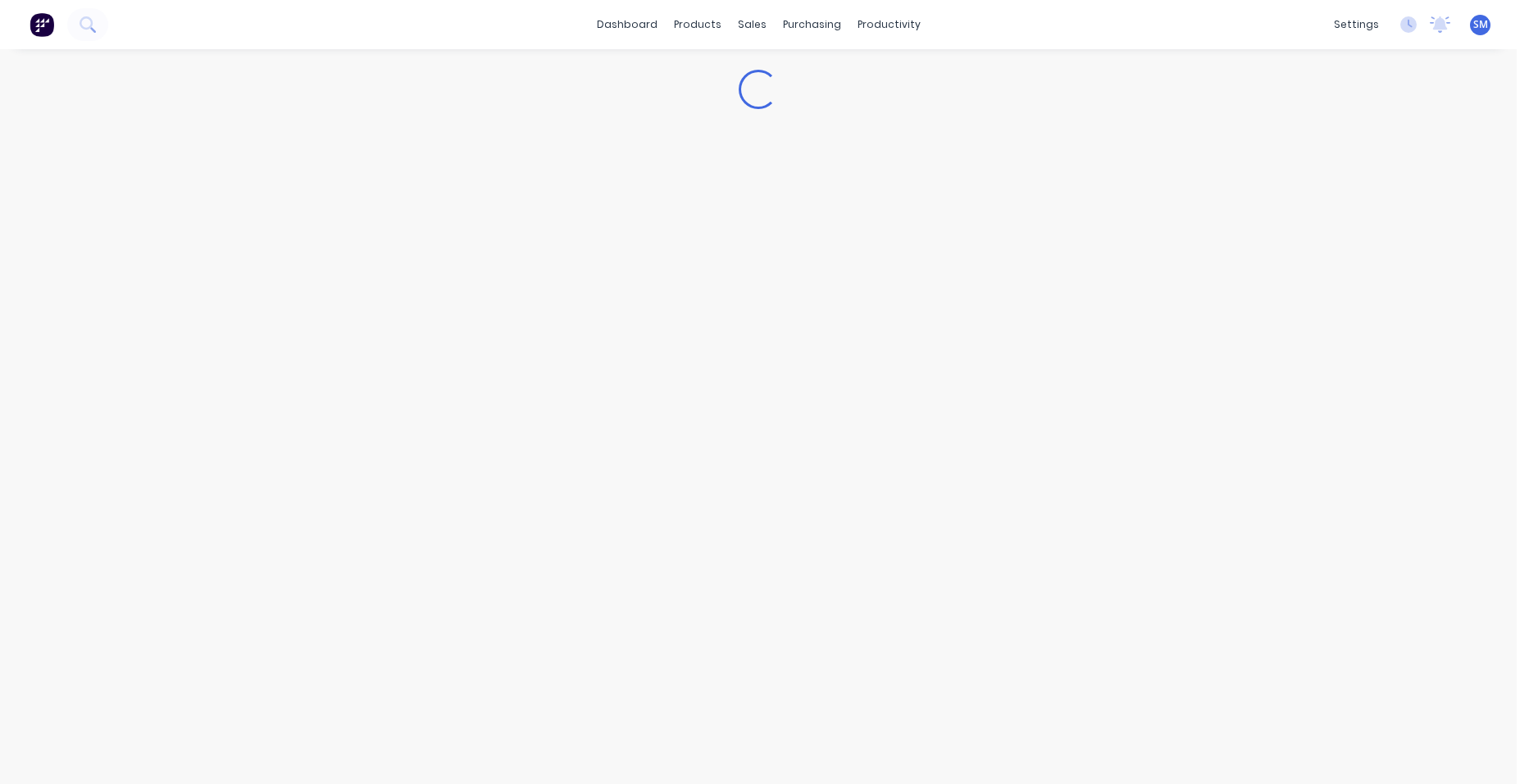
type textarea "x"
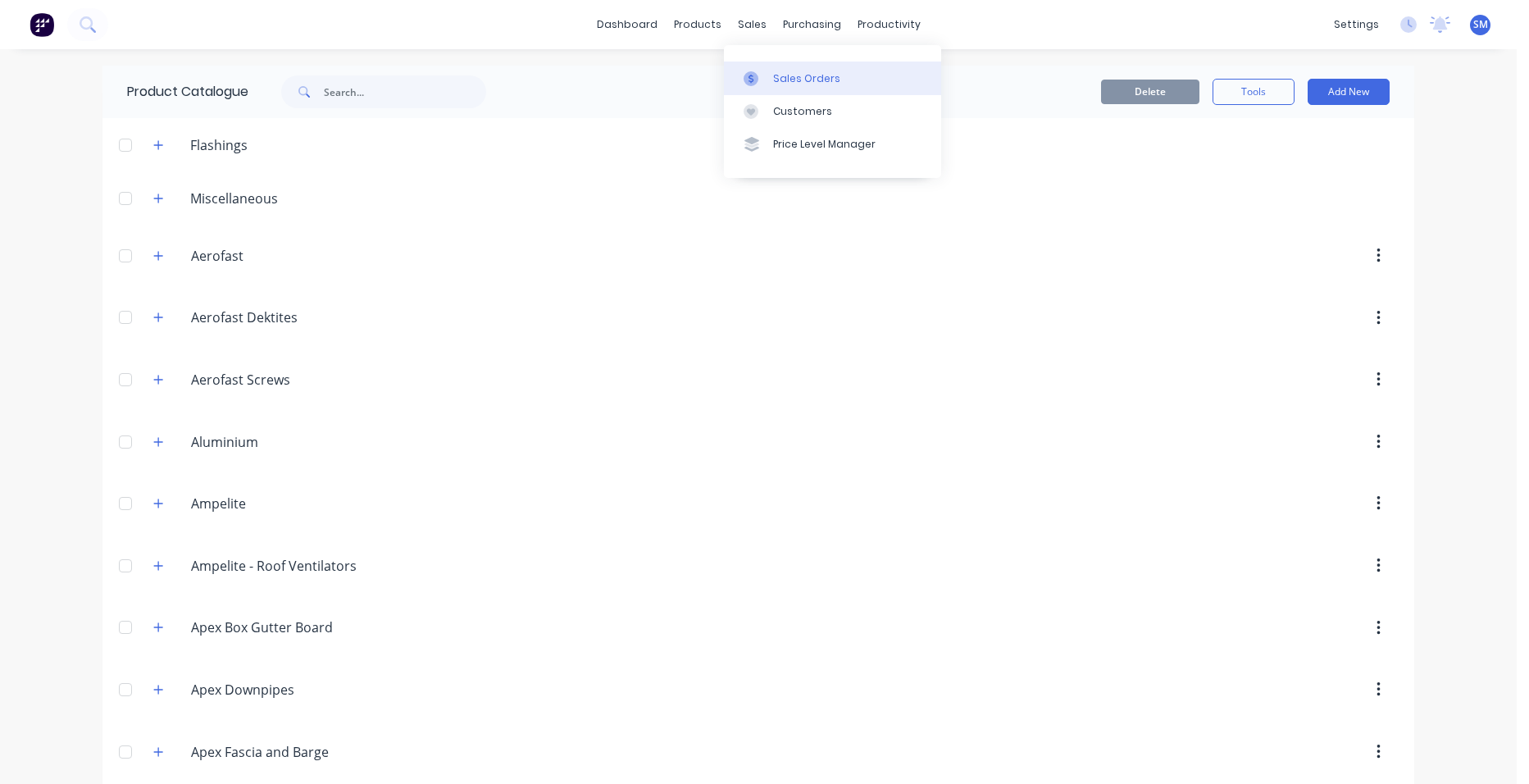
click at [771, 77] on link "Sales Orders" at bounding box center [832, 77] width 218 height 33
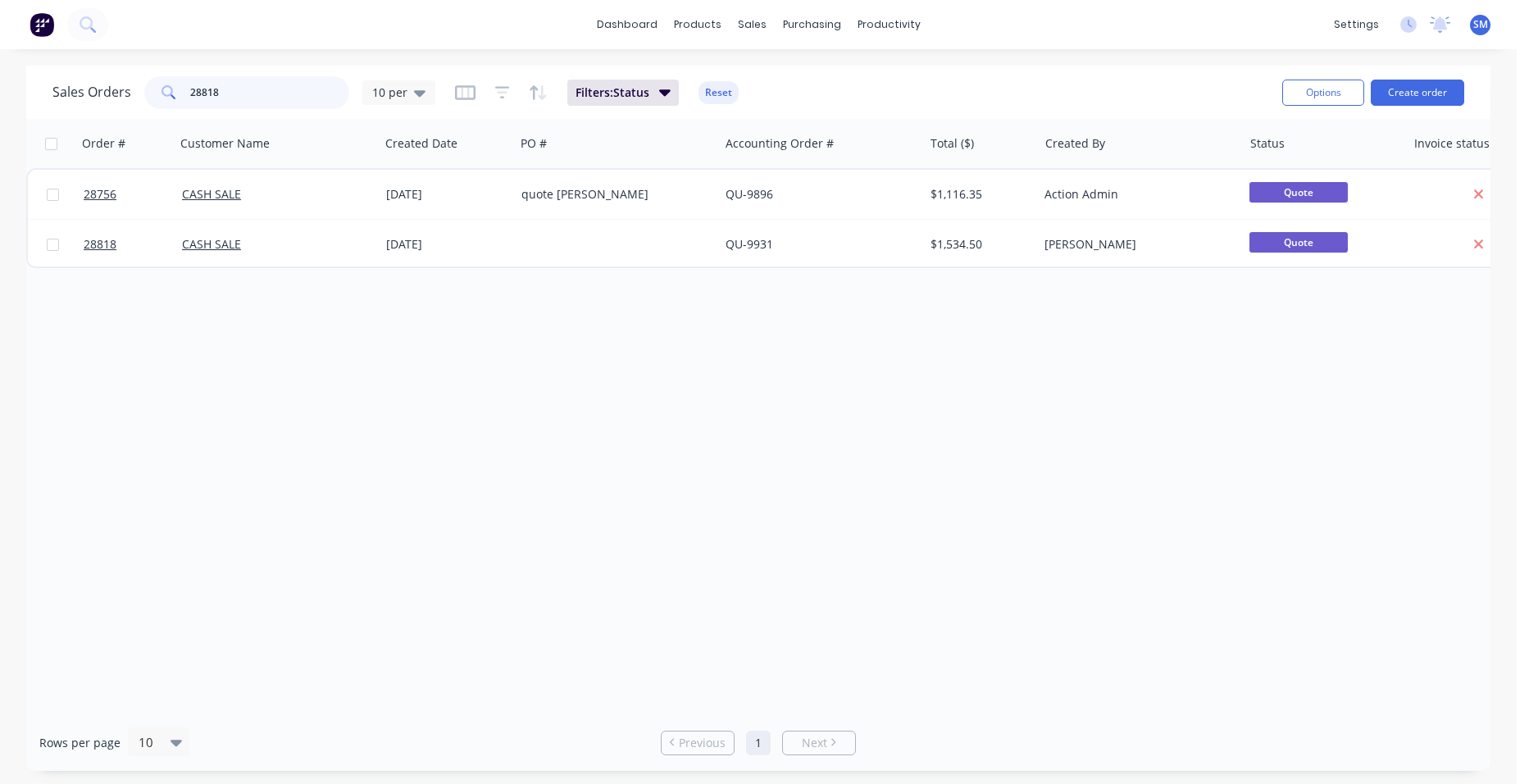
drag, startPoint x: 242, startPoint y: 94, endPoint x: 19, endPoint y: 77, distance: 223.6
click at [23, 80] on div "Sales Orders 28818 10 per Filters: Status Reset Options Create order Order # Cu…" at bounding box center [758, 419] width 1517 height 705
click at [797, 101] on link "Customers" at bounding box center [839, 111] width 218 height 33
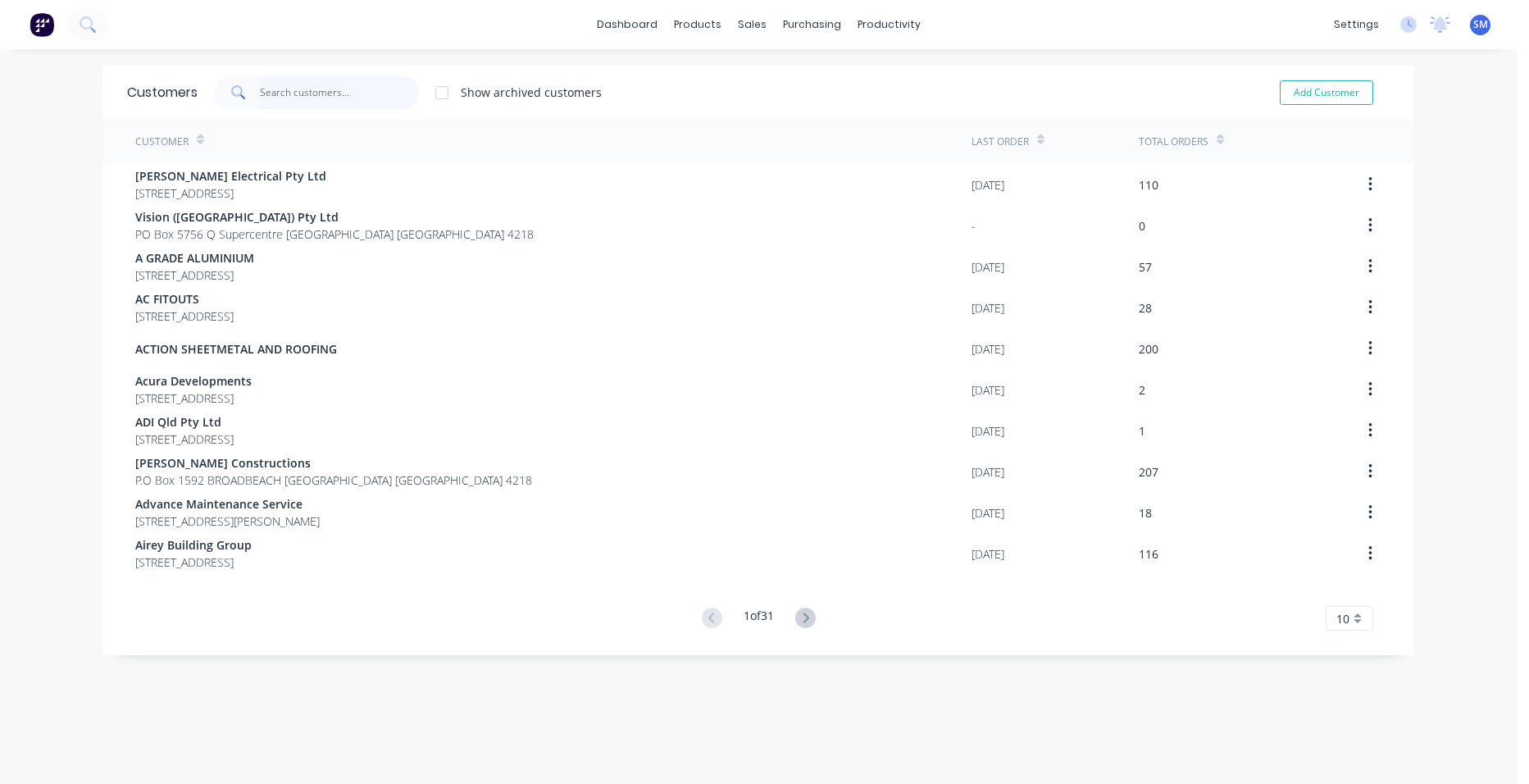
click at [288, 89] on input "text" at bounding box center [339, 92] width 160 height 33
click at [779, 76] on div "Sales Orders" at bounding box center [806, 79] width 67 height 15
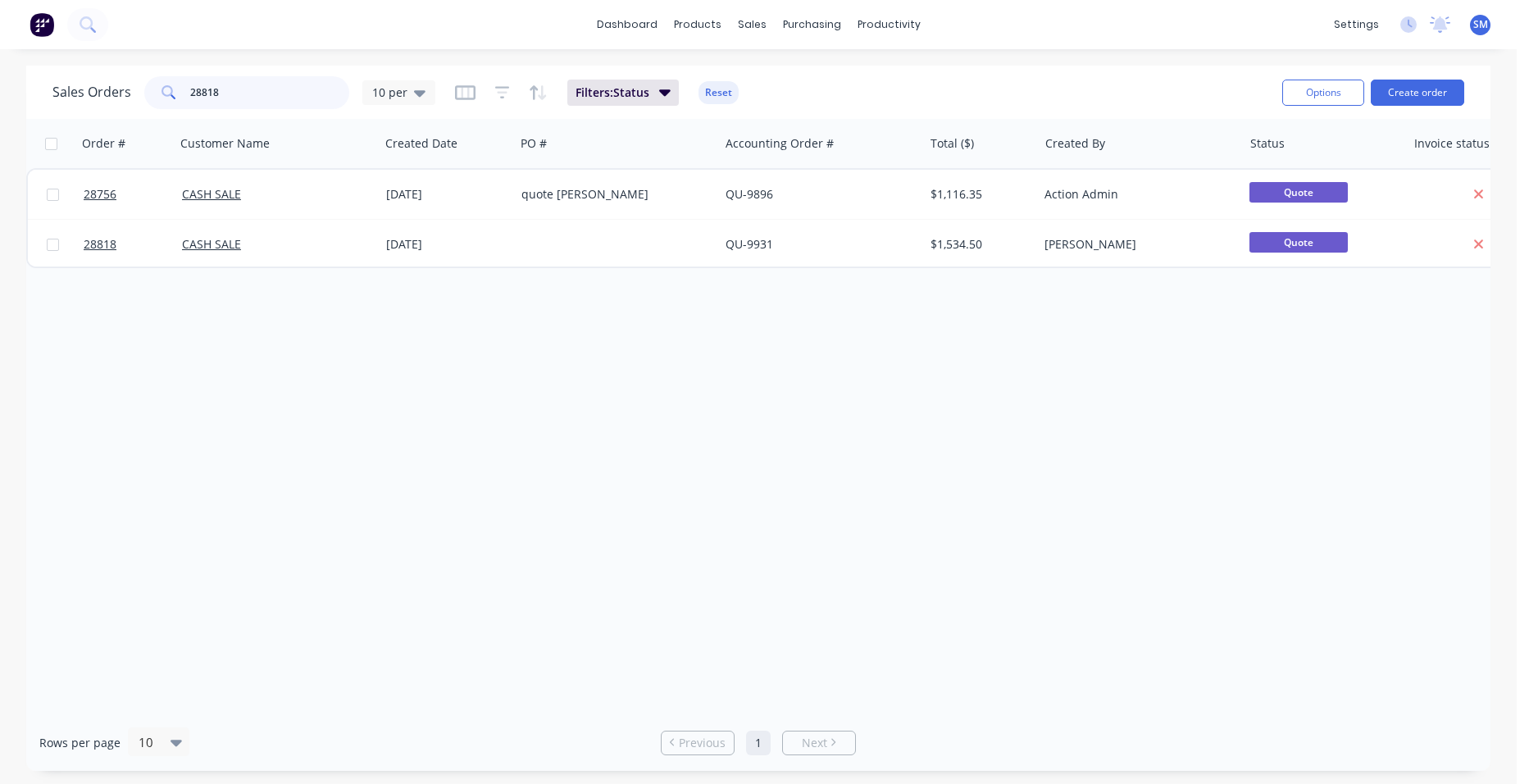
drag, startPoint x: 253, startPoint y: 90, endPoint x: 126, endPoint y: 93, distance: 127.0
click at [126, 93] on div "Sales Orders 28818 10 per" at bounding box center [244, 92] width 383 height 33
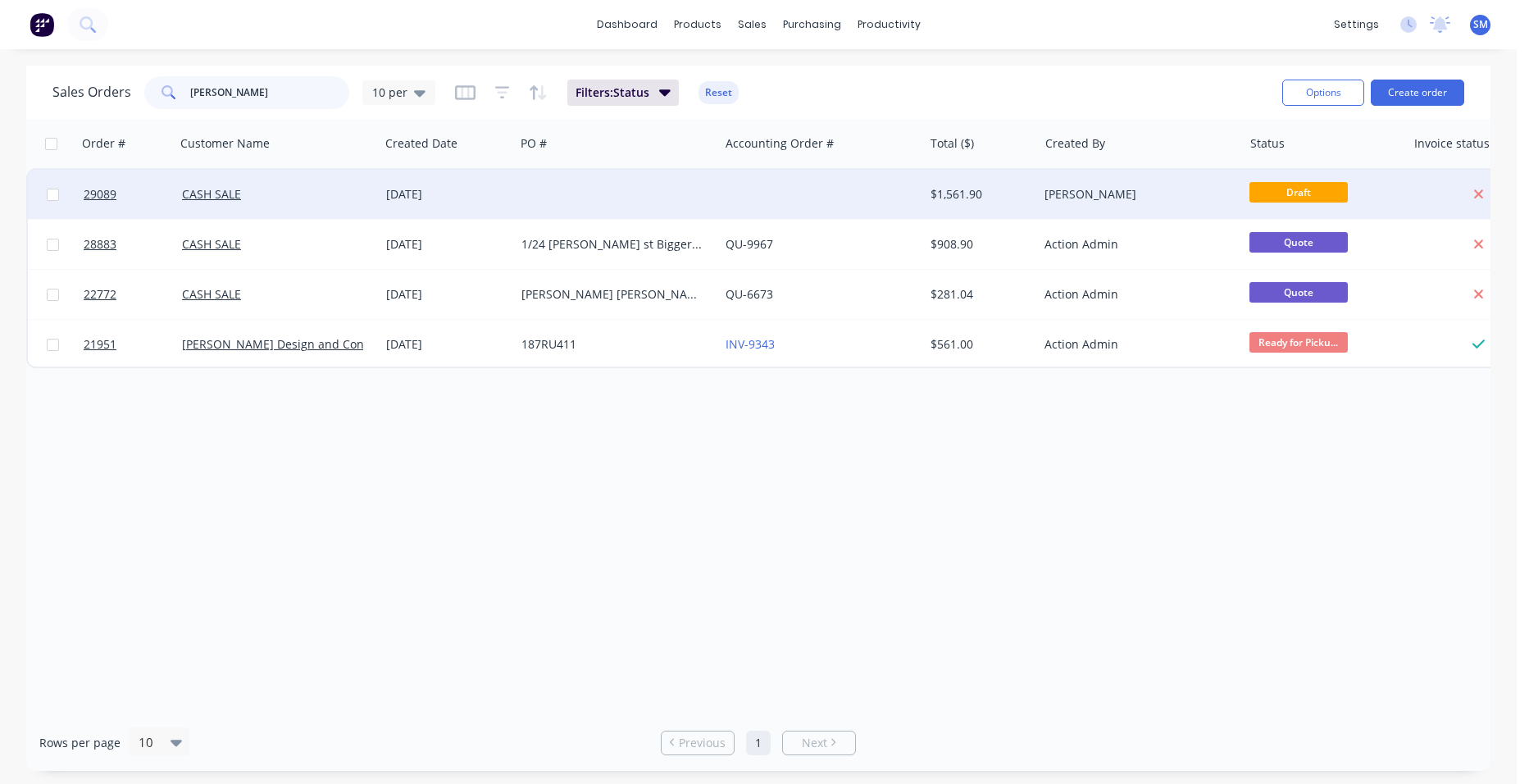
type input "[PERSON_NAME]"
click at [802, 197] on div at bounding box center [820, 193] width 204 height 49
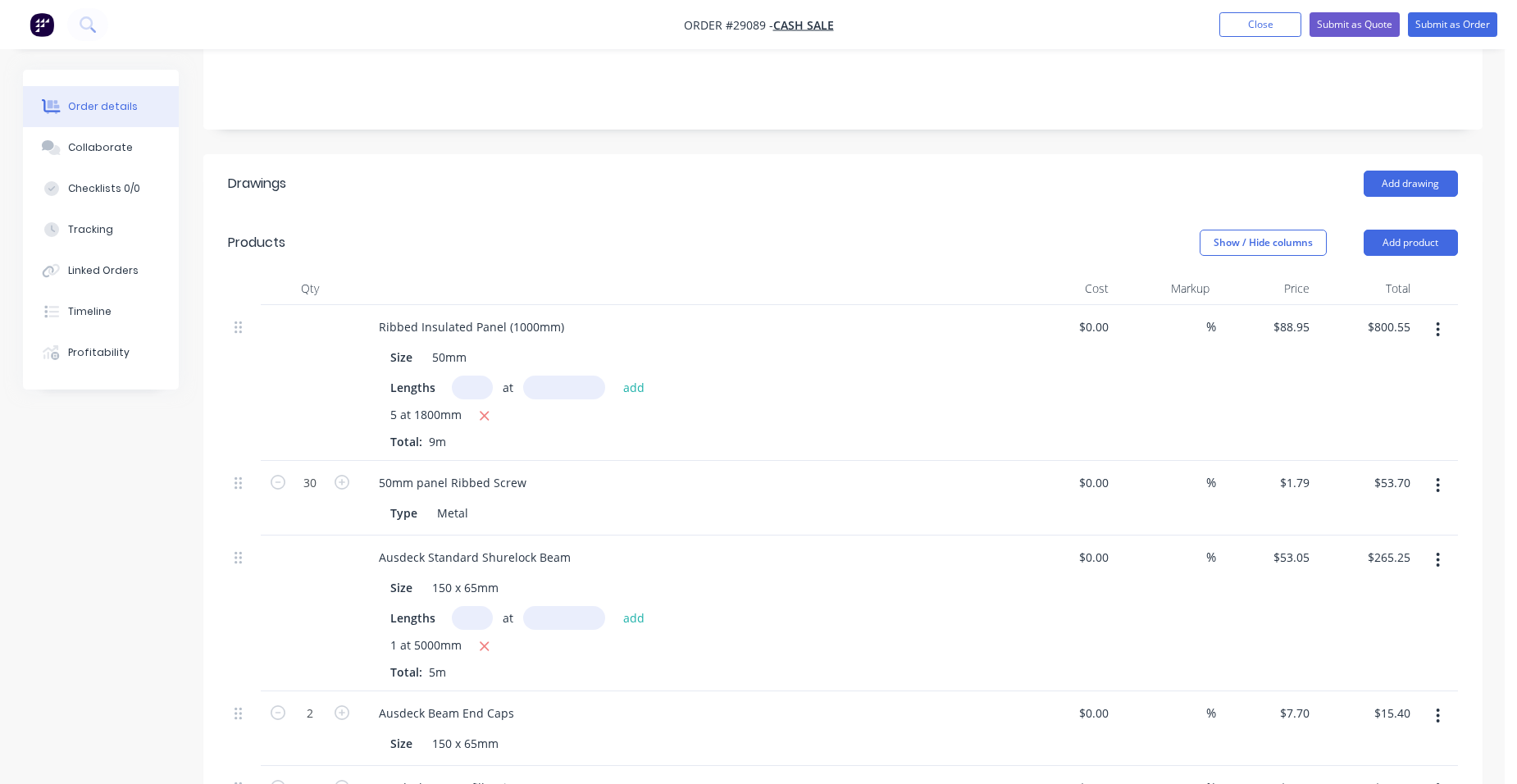
scroll to position [656, 0]
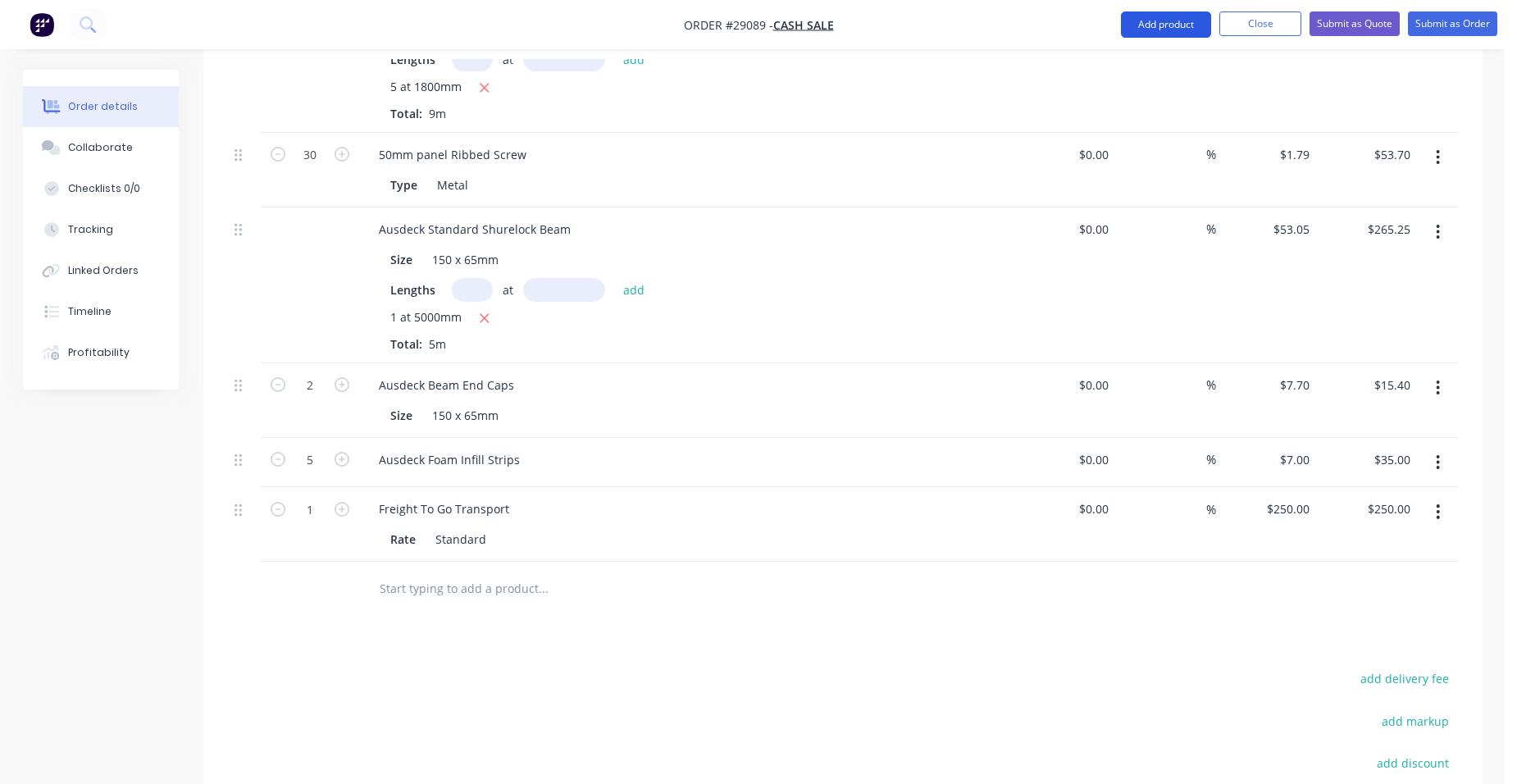
click at [1162, 19] on button "Add product" at bounding box center [1165, 24] width 90 height 26
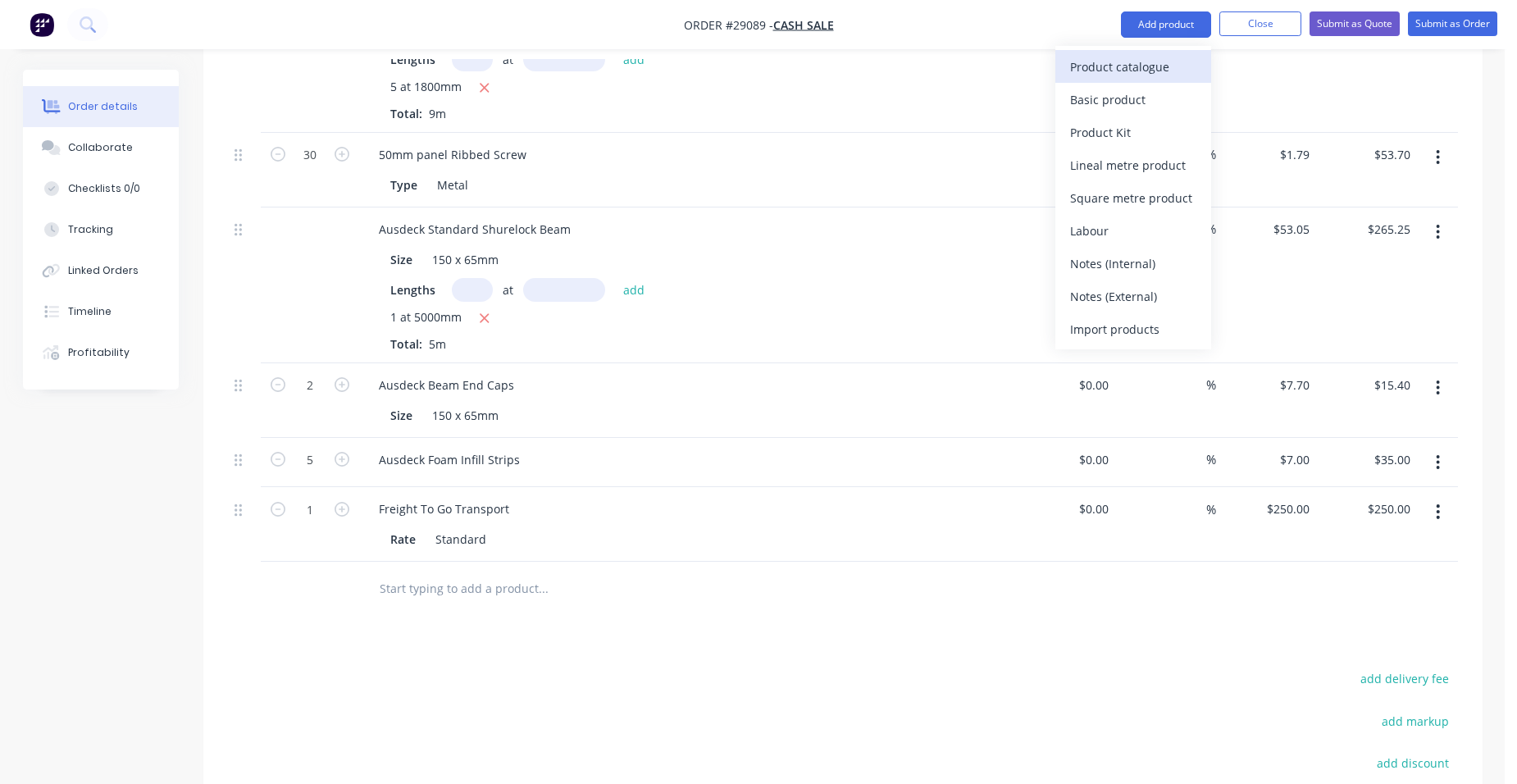
click at [1131, 60] on div "Product catalogue" at bounding box center [1133, 67] width 126 height 24
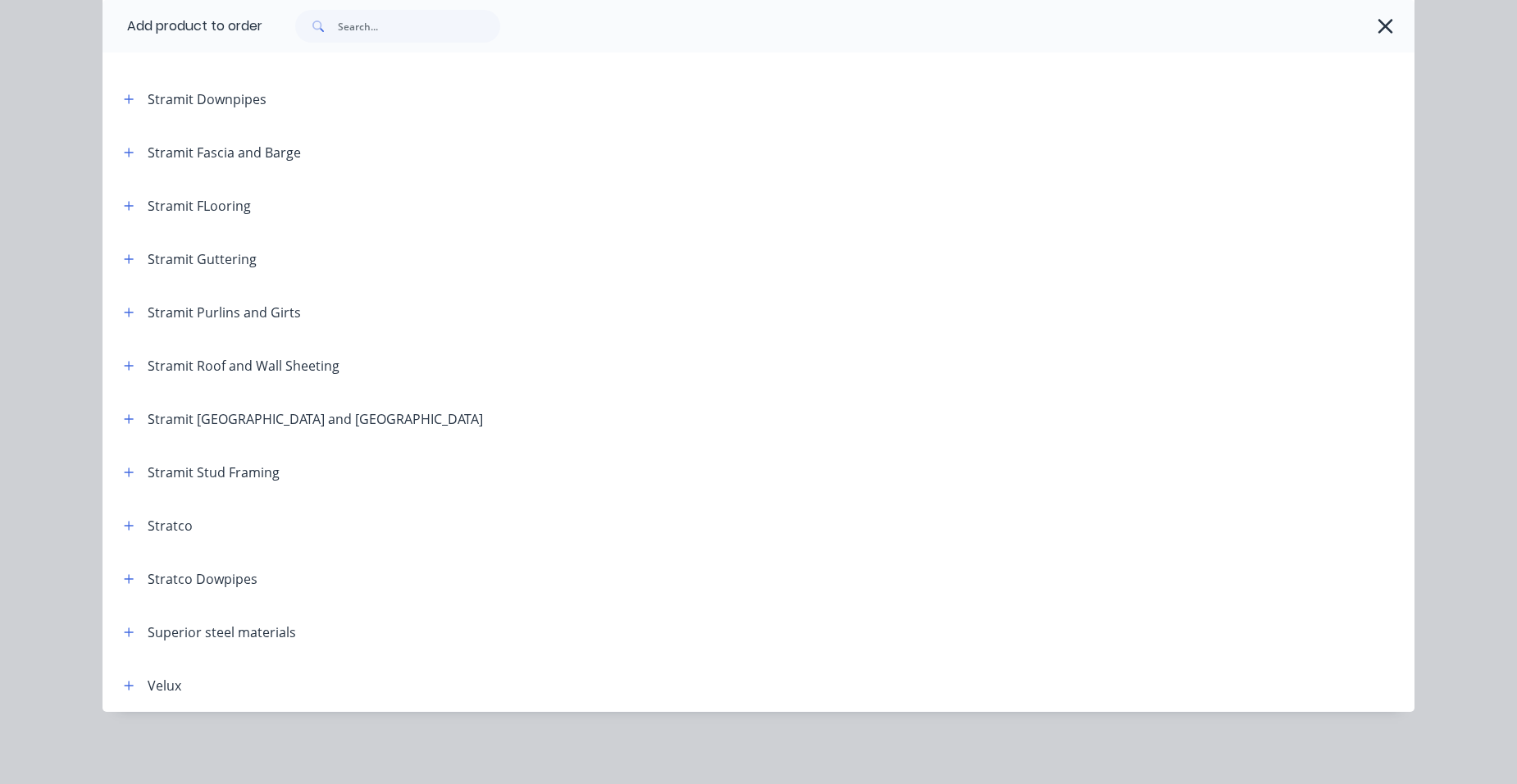
scroll to position [906, 0]
click at [126, 253] on icon "button" at bounding box center [128, 259] width 10 height 11
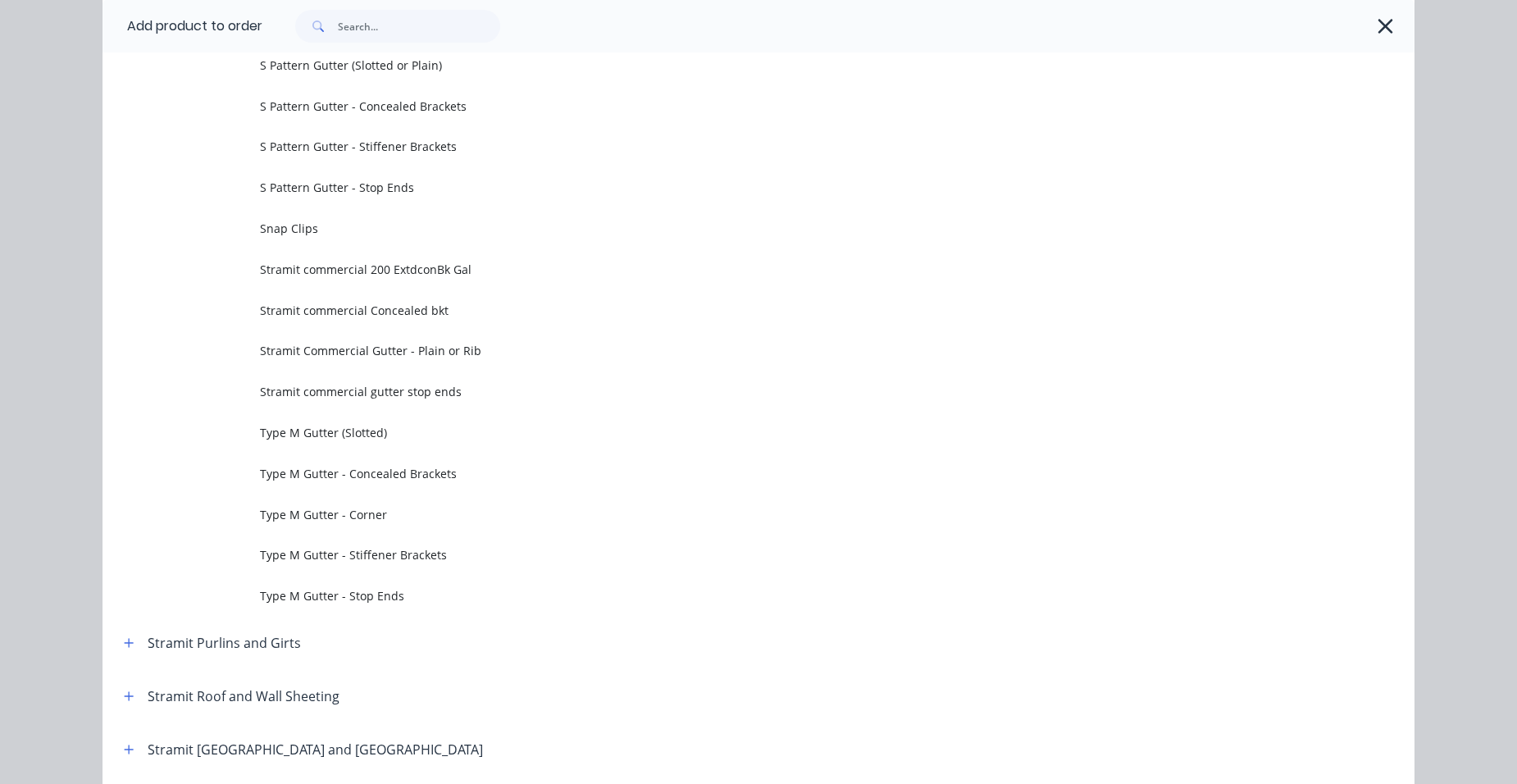
scroll to position [5424, 0]
